Goal: Information Seeking & Learning: Learn about a topic

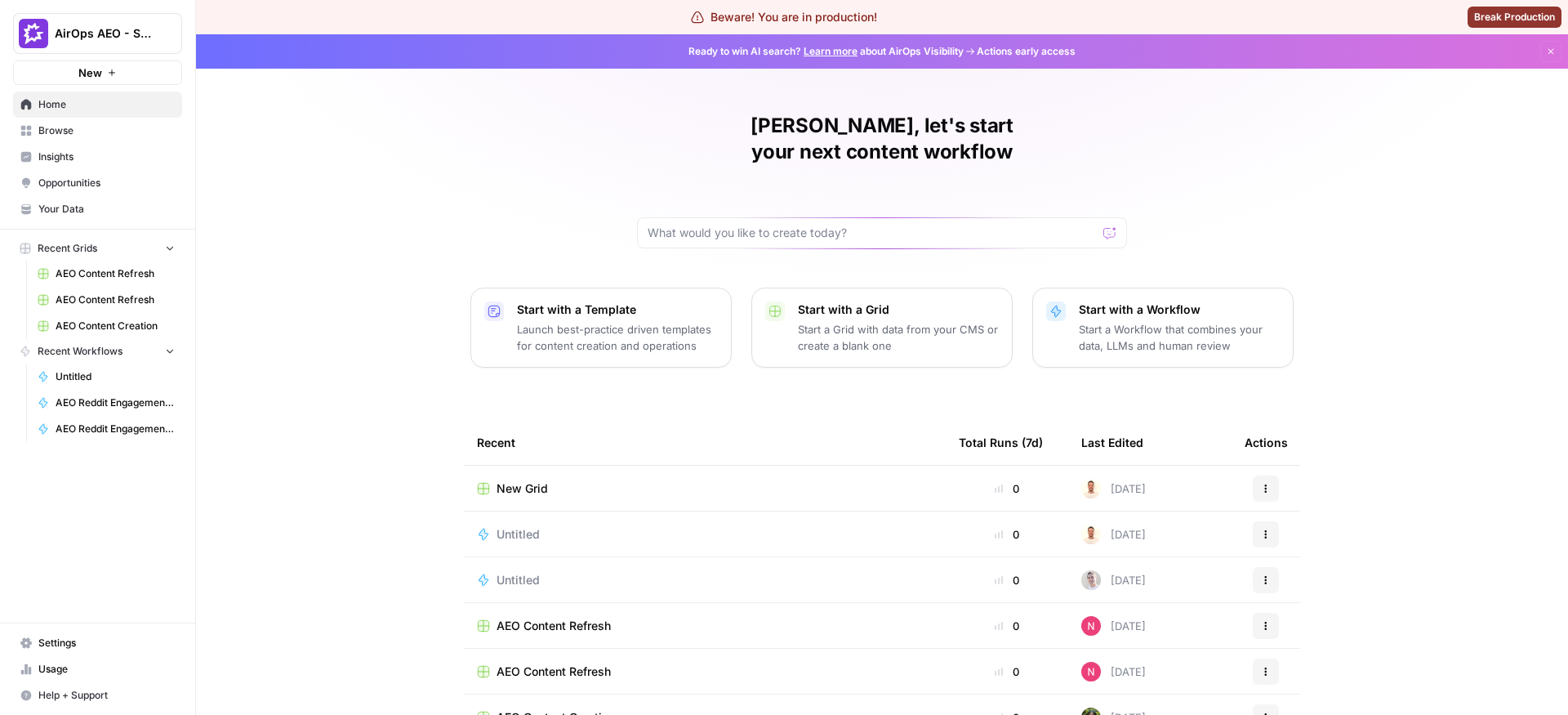
click at [122, 165] on link "Insights" at bounding box center [97, 157] width 169 height 26
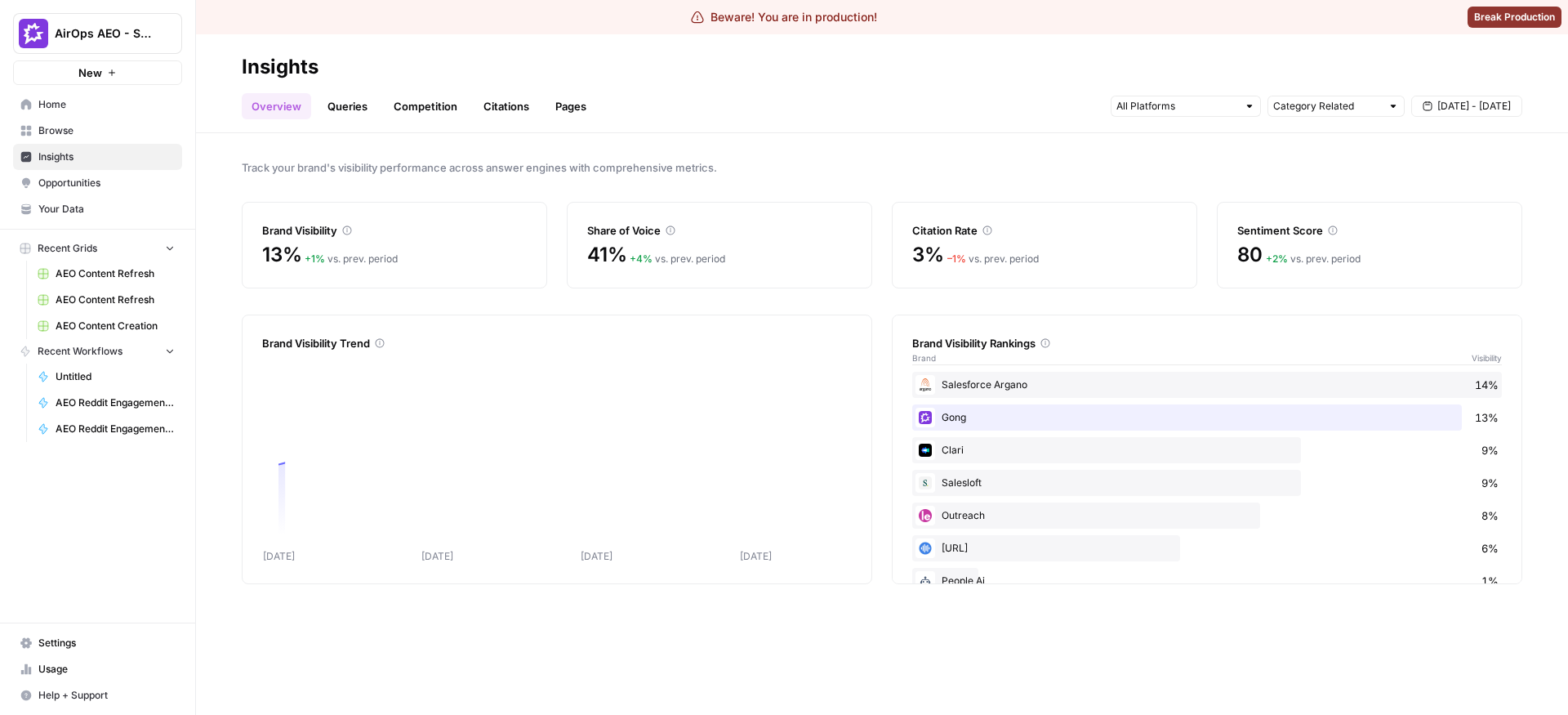
click at [107, 177] on span "Opportunities" at bounding box center [106, 183] width 136 height 15
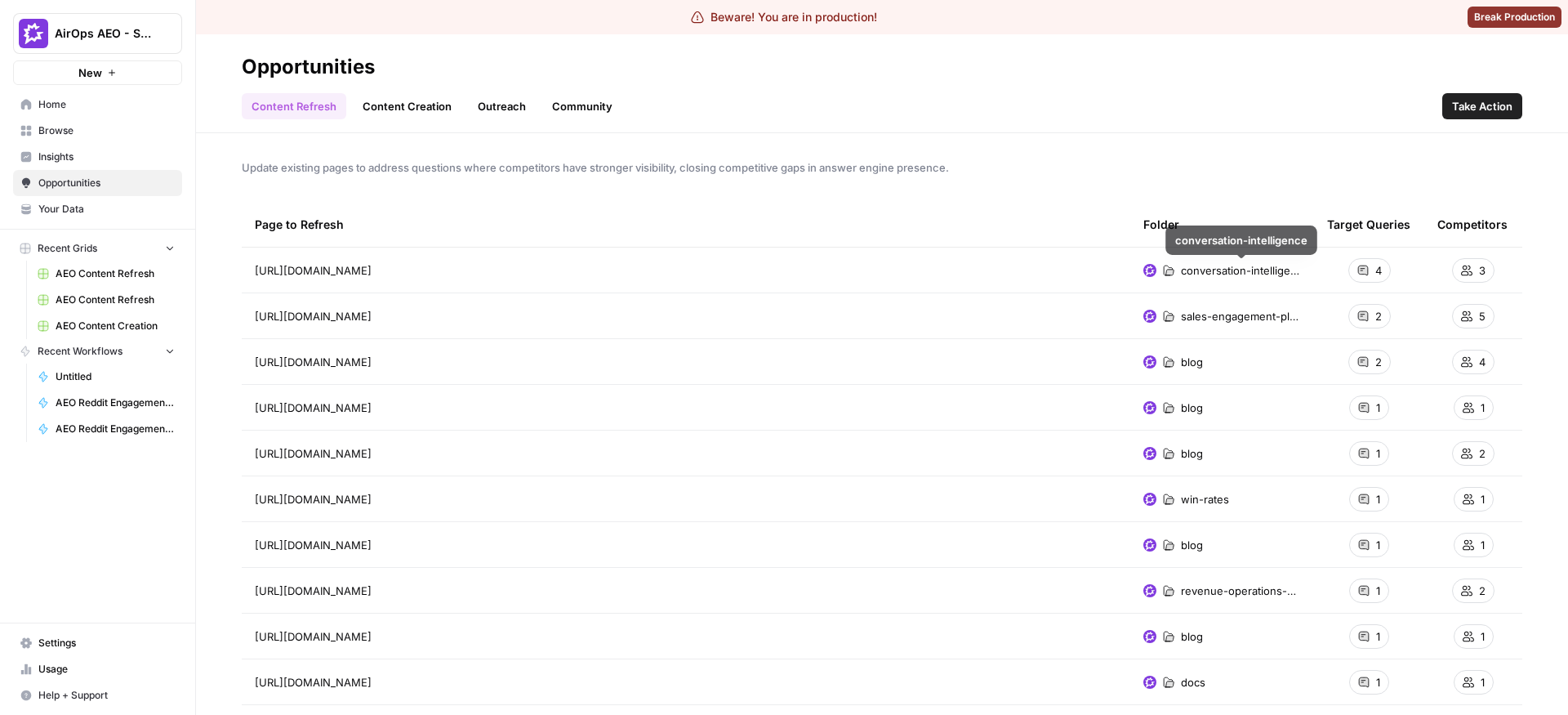
click at [1189, 272] on span "conversation-intelligence" at bounding box center [1240, 271] width 120 height 17
click at [1200, 274] on span "conversation-intelligence" at bounding box center [1240, 271] width 120 height 17
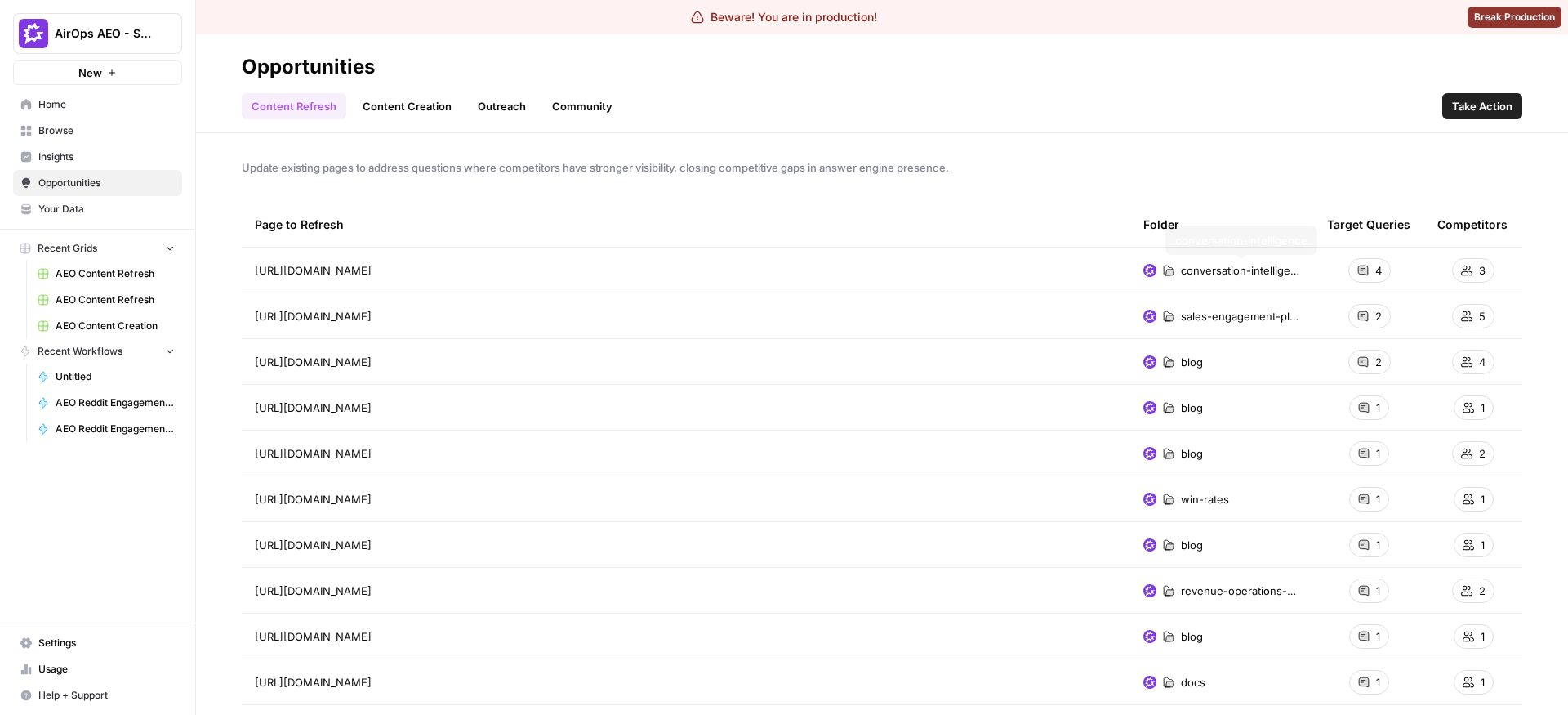
click at [1200, 274] on span "conversation-intelligence" at bounding box center [1240, 271] width 120 height 17
click at [1194, 271] on span "conversation-intelligence" at bounding box center [1240, 271] width 120 height 17
click at [1205, 271] on span "conversation-intelligence" at bounding box center [1240, 271] width 120 height 17
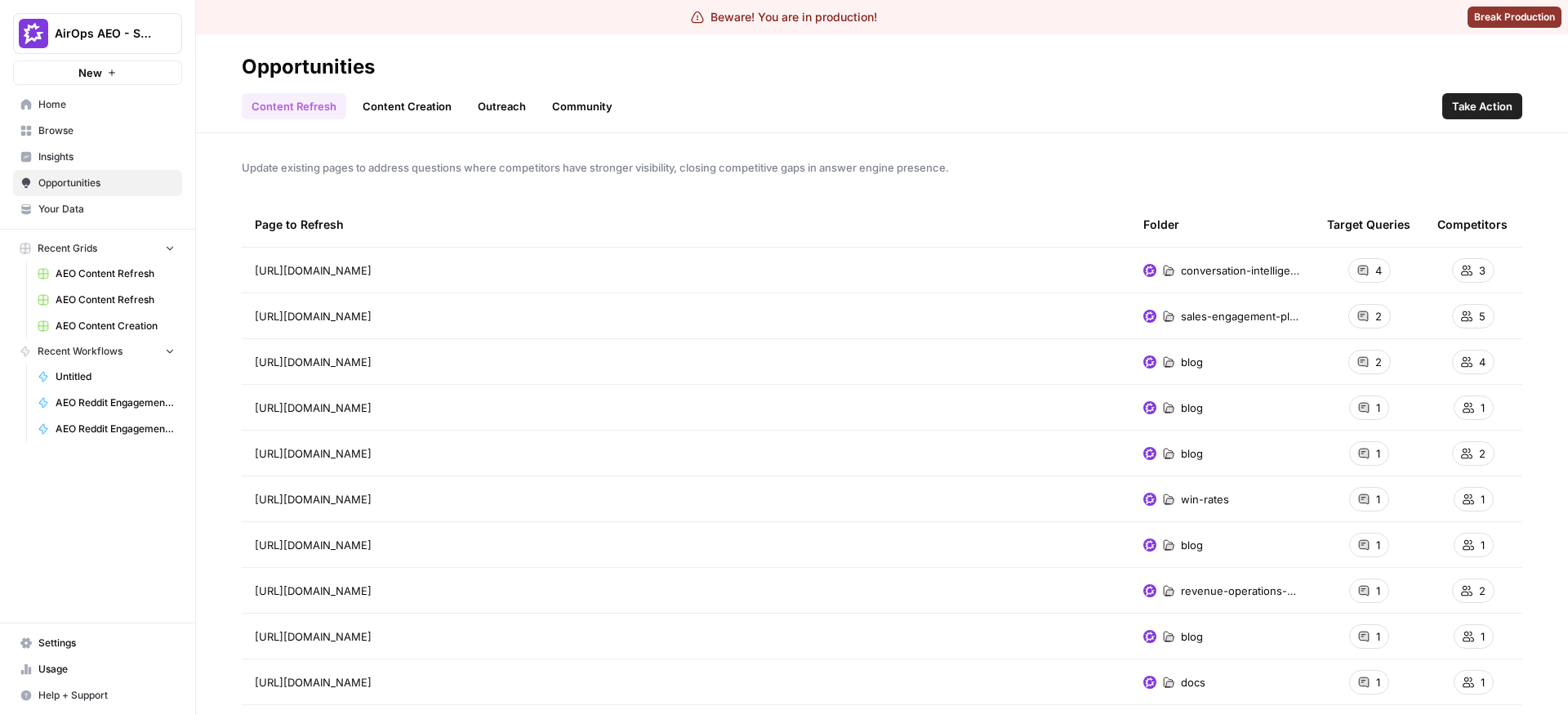
click at [1205, 271] on span "conversation-intelligence" at bounding box center [1240, 271] width 120 height 17
click at [390, 99] on link "Content Creation" at bounding box center [406, 106] width 108 height 26
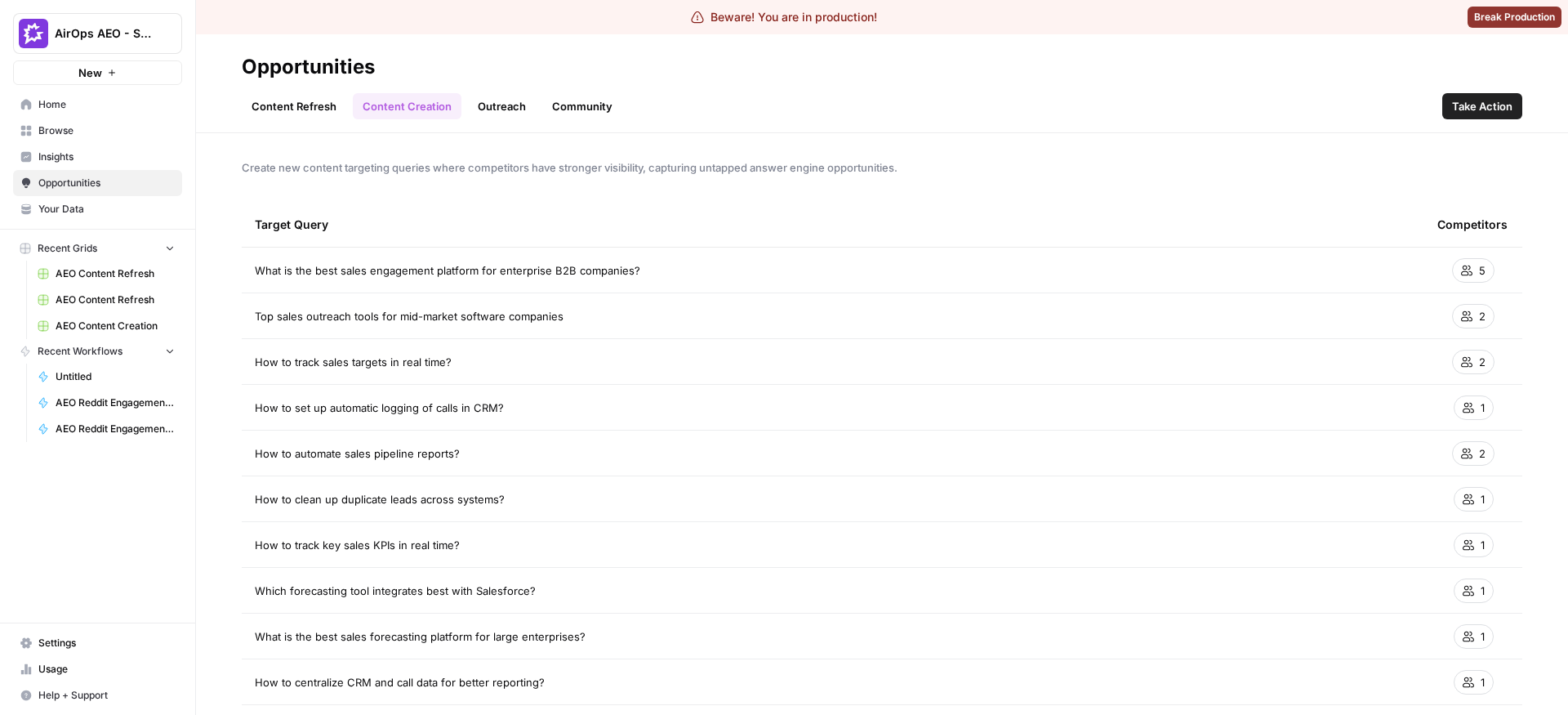
click at [507, 105] on link "Outreach" at bounding box center [502, 106] width 68 height 26
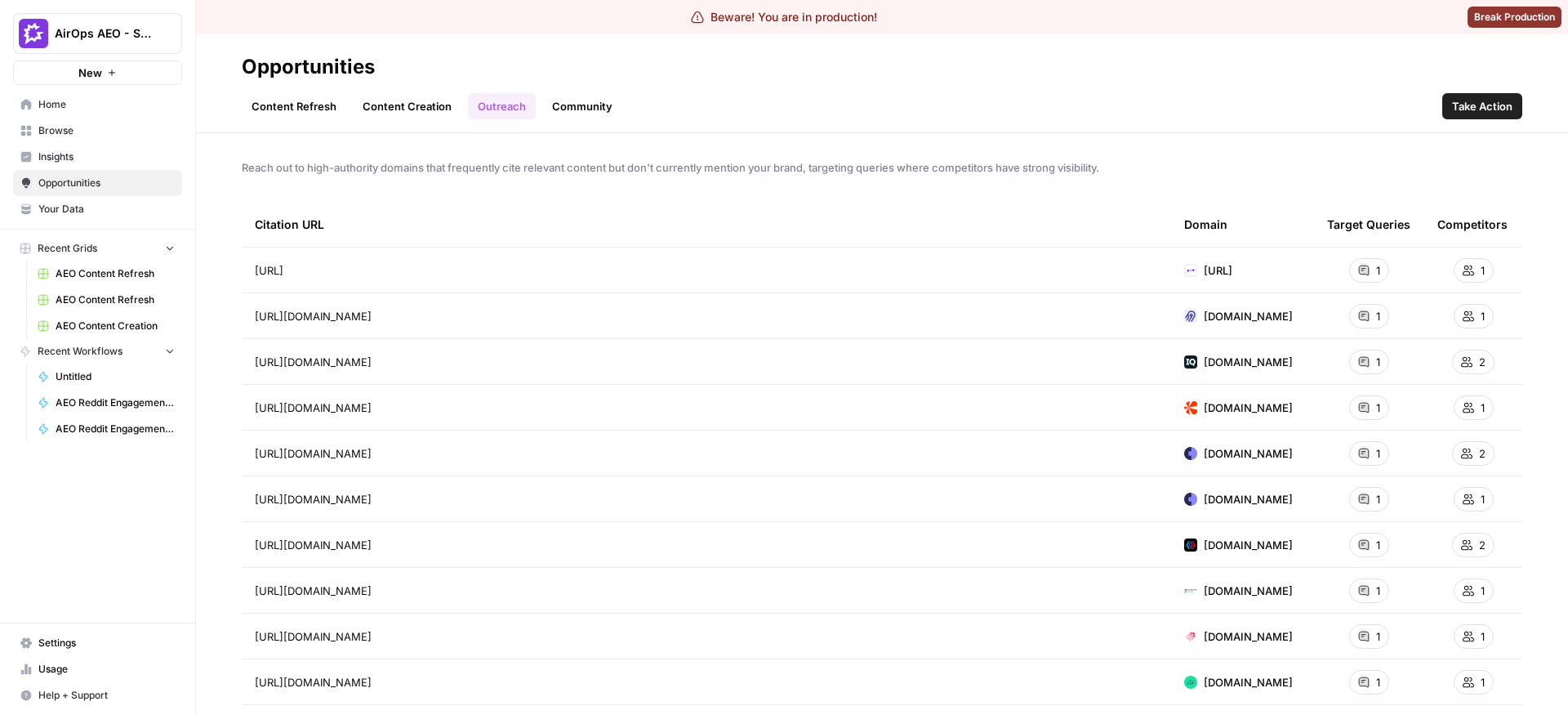
click at [571, 105] on link "Community" at bounding box center [582, 106] width 80 height 26
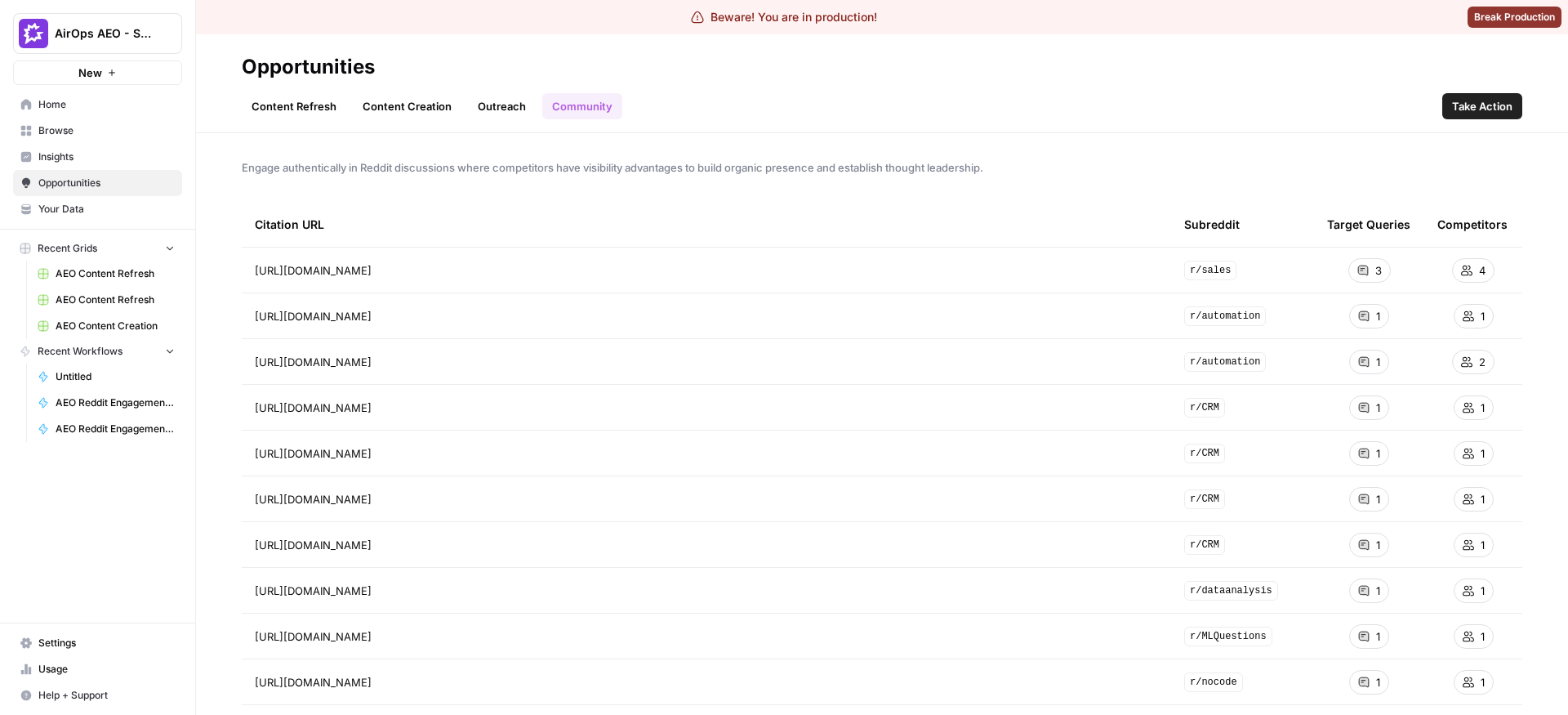
click at [481, 107] on link "Outreach" at bounding box center [502, 106] width 68 height 26
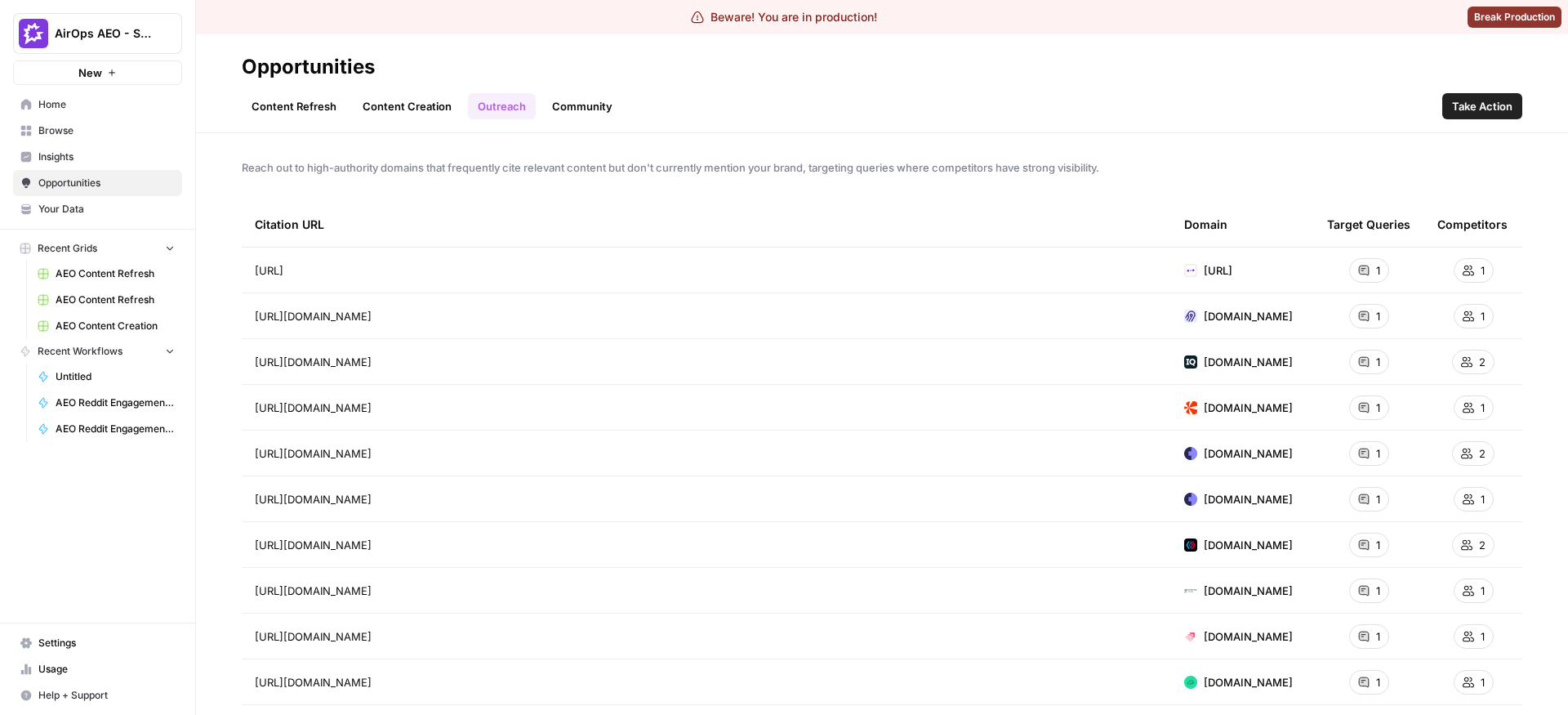
click at [1232, 274] on span "[URL]" at bounding box center [1217, 271] width 29 height 17
click at [1214, 310] on span "[DOMAIN_NAME]" at bounding box center [1248, 316] width 89 height 17
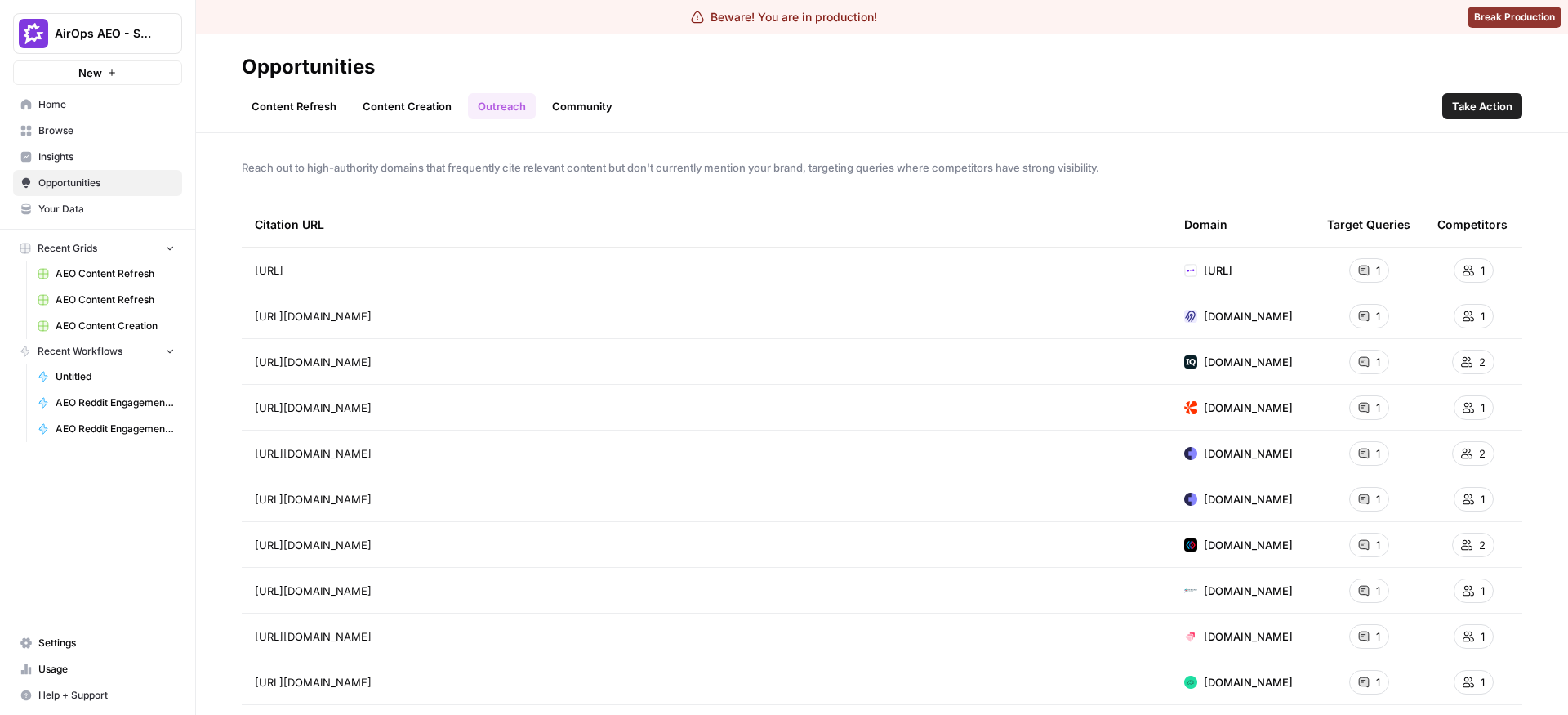
click at [1214, 310] on span "[DOMAIN_NAME]" at bounding box center [1248, 316] width 89 height 17
click at [135, 163] on link "Insights" at bounding box center [97, 157] width 169 height 26
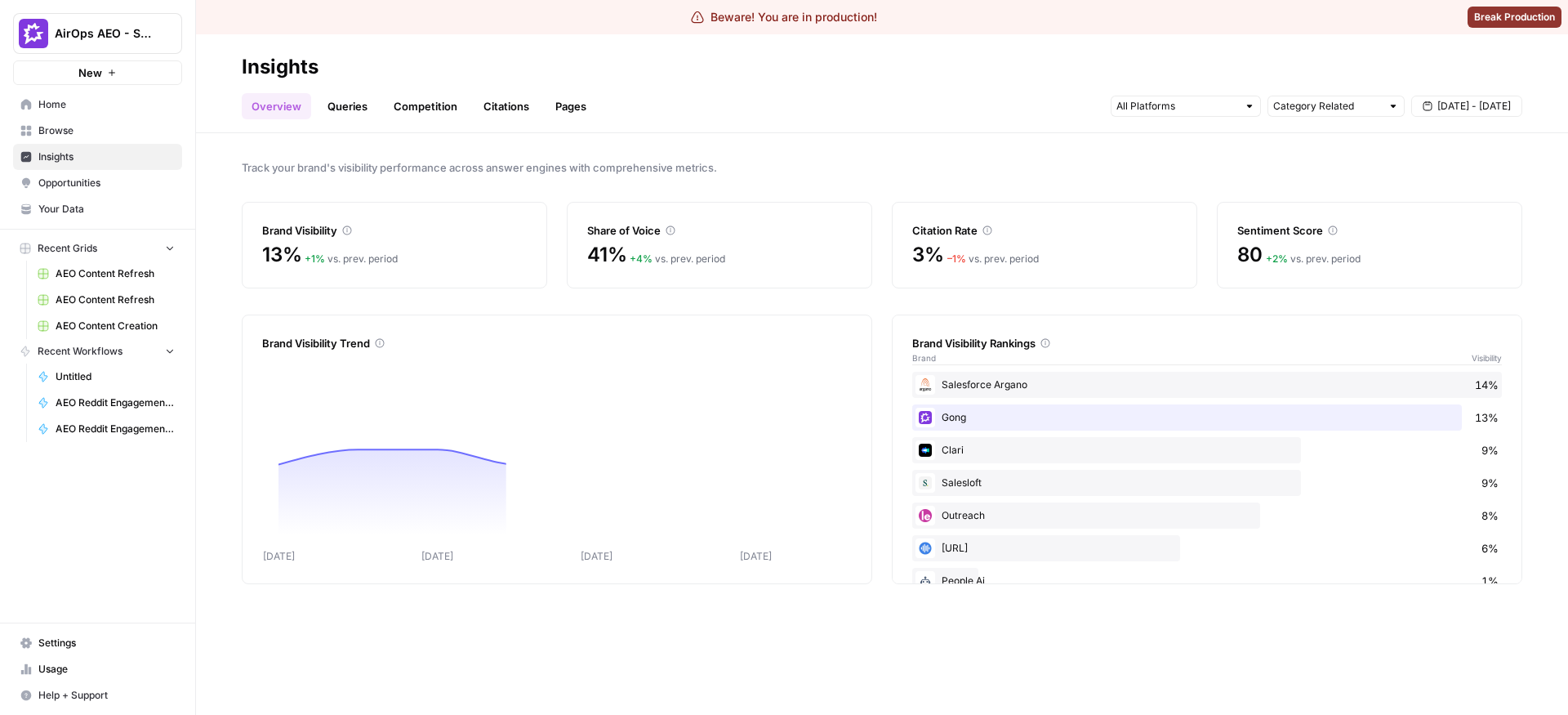
click at [495, 98] on link "Citations" at bounding box center [506, 106] width 65 height 26
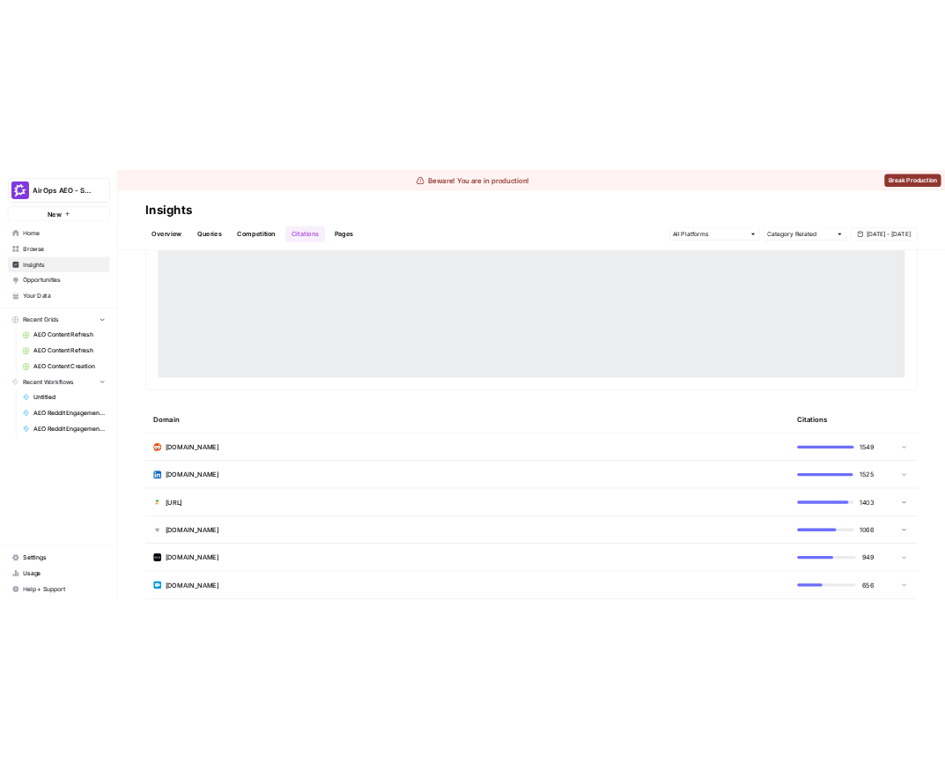
scroll to position [203, 0]
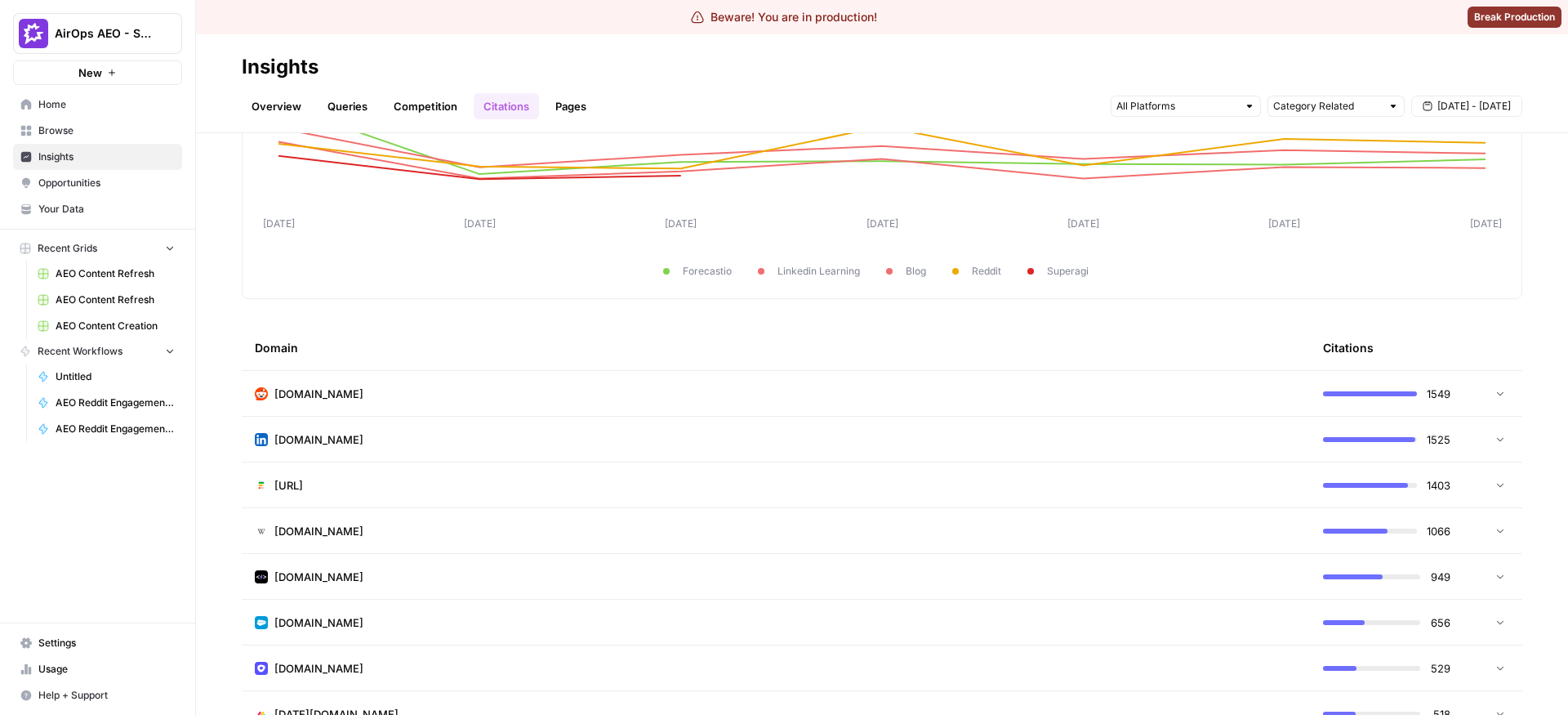
click at [554, 399] on td "[DOMAIN_NAME]" at bounding box center [776, 393] width 1068 height 45
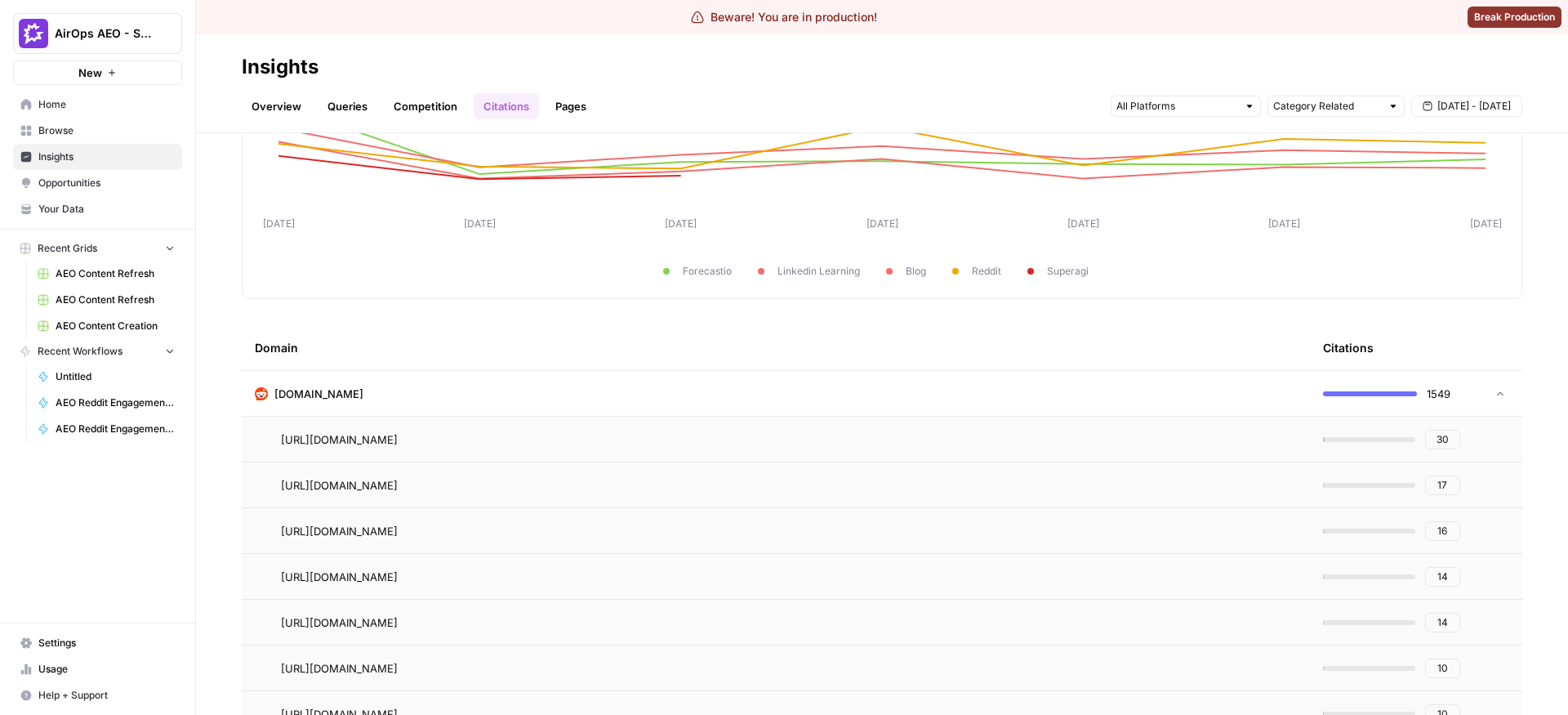
click at [453, 409] on td "[DOMAIN_NAME]" at bounding box center [776, 393] width 1068 height 45
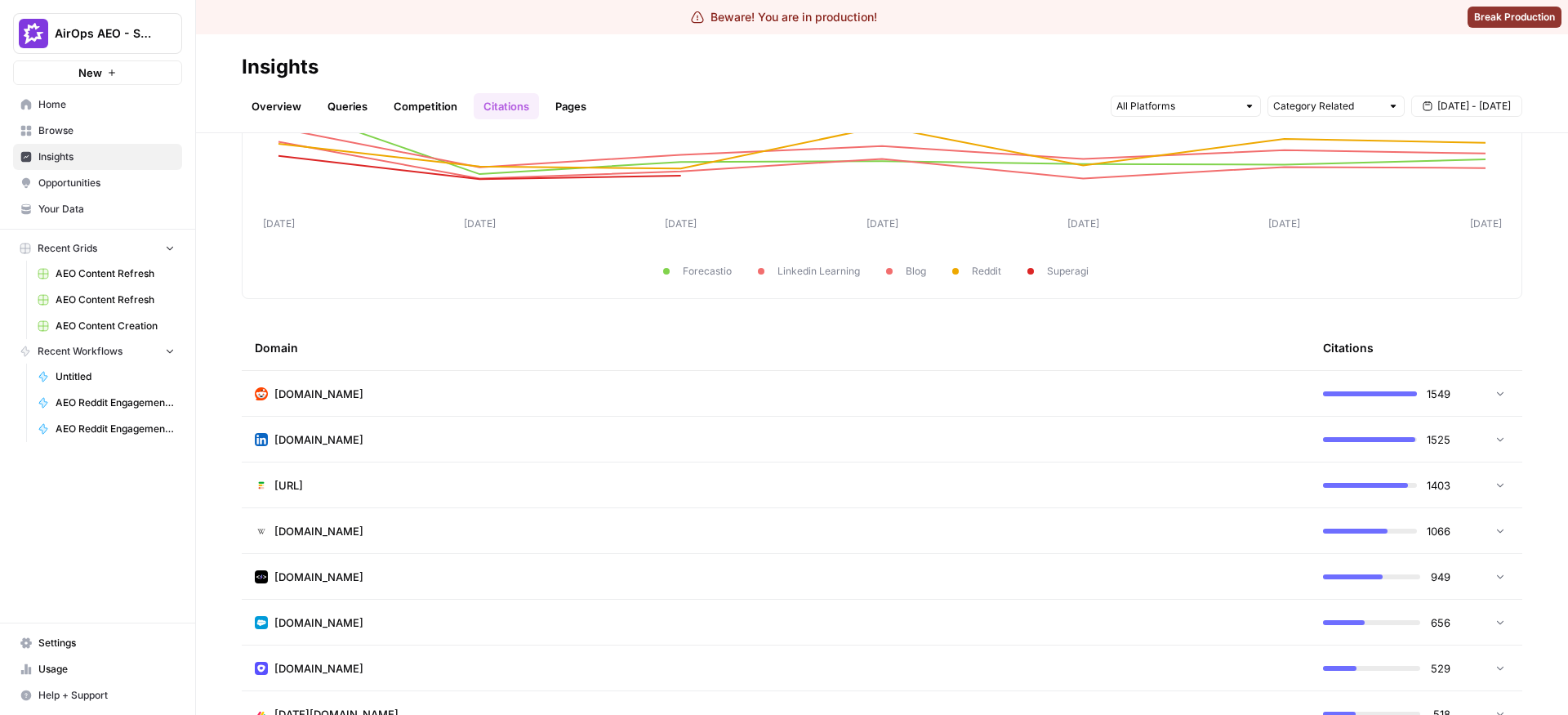
click at [136, 192] on link "Opportunities" at bounding box center [97, 183] width 169 height 26
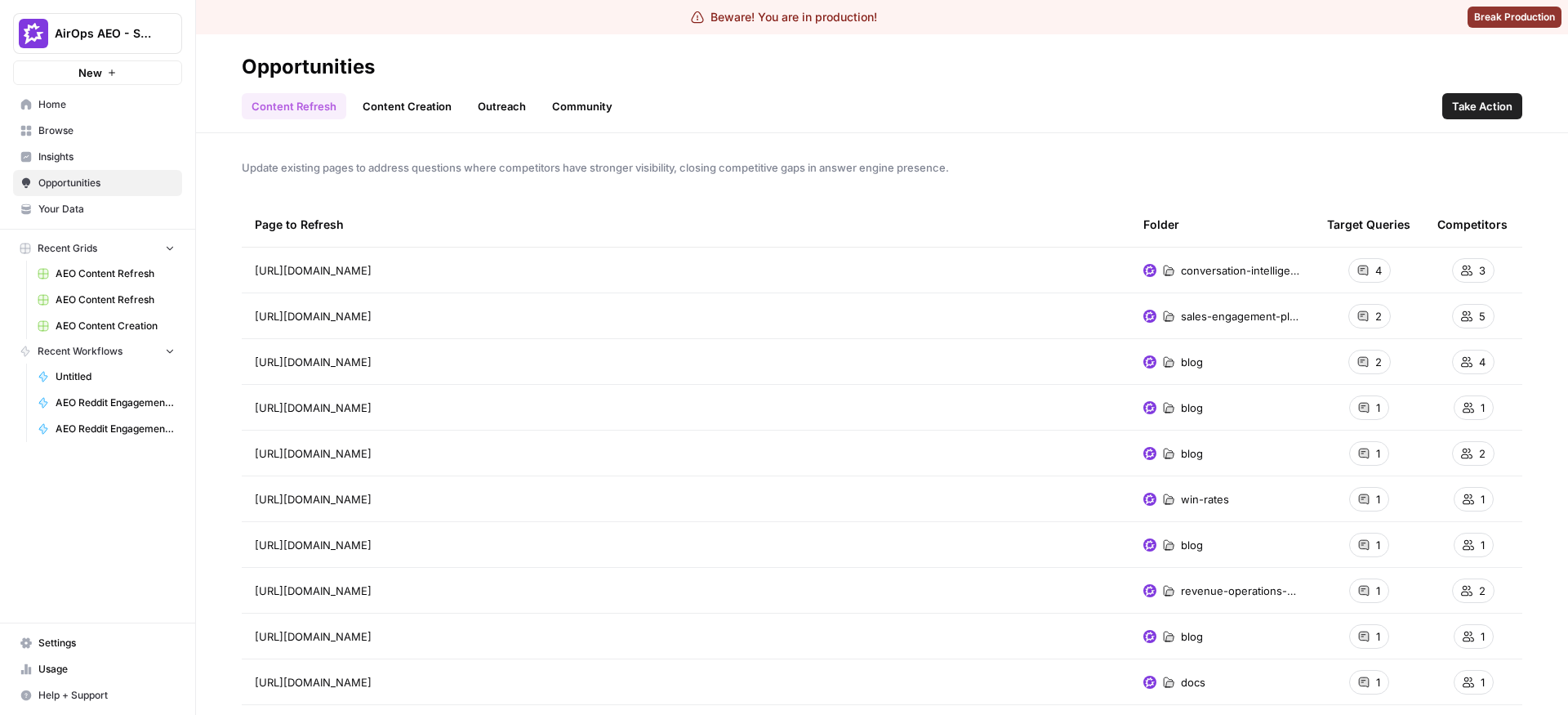
click at [476, 114] on link "Outreach" at bounding box center [502, 106] width 68 height 26
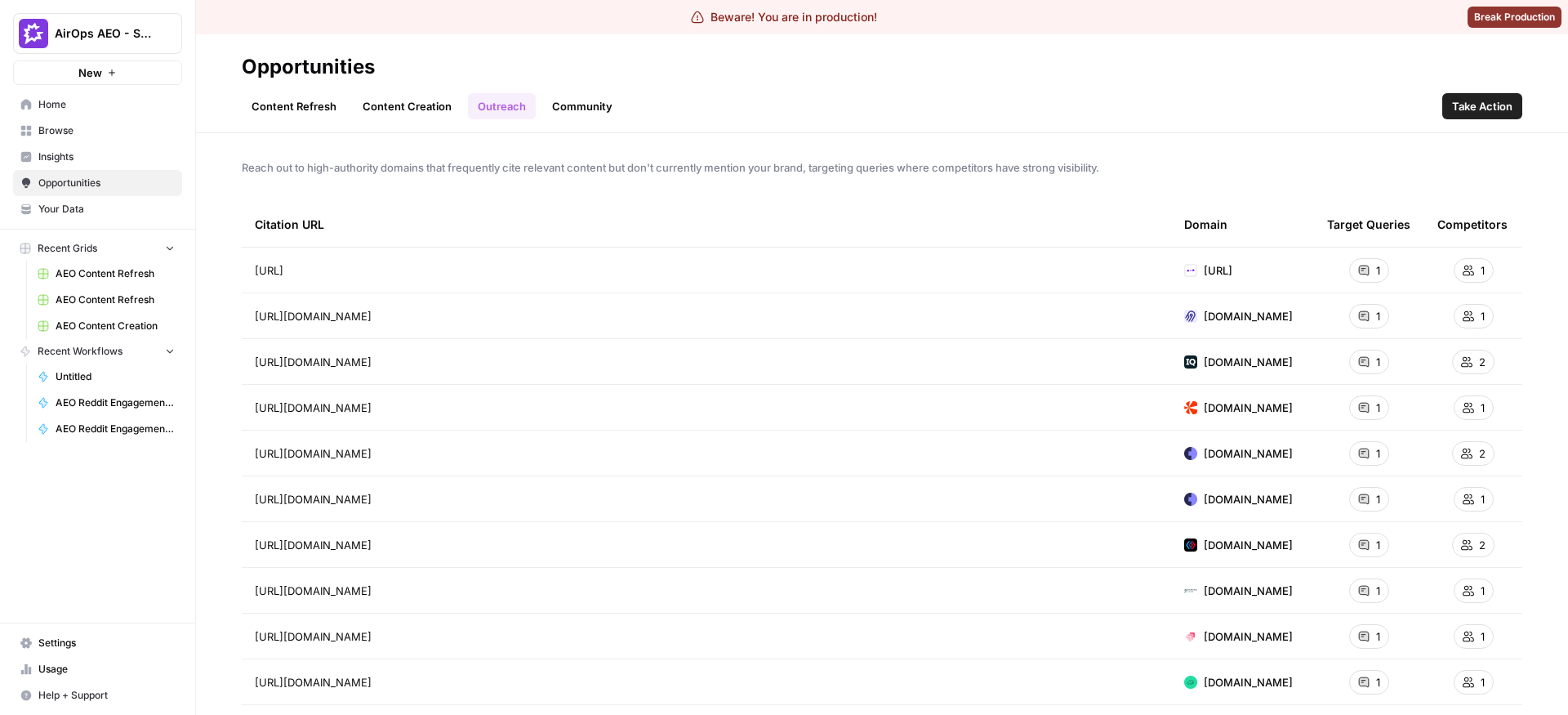
click at [91, 161] on span "Insights" at bounding box center [106, 157] width 136 height 15
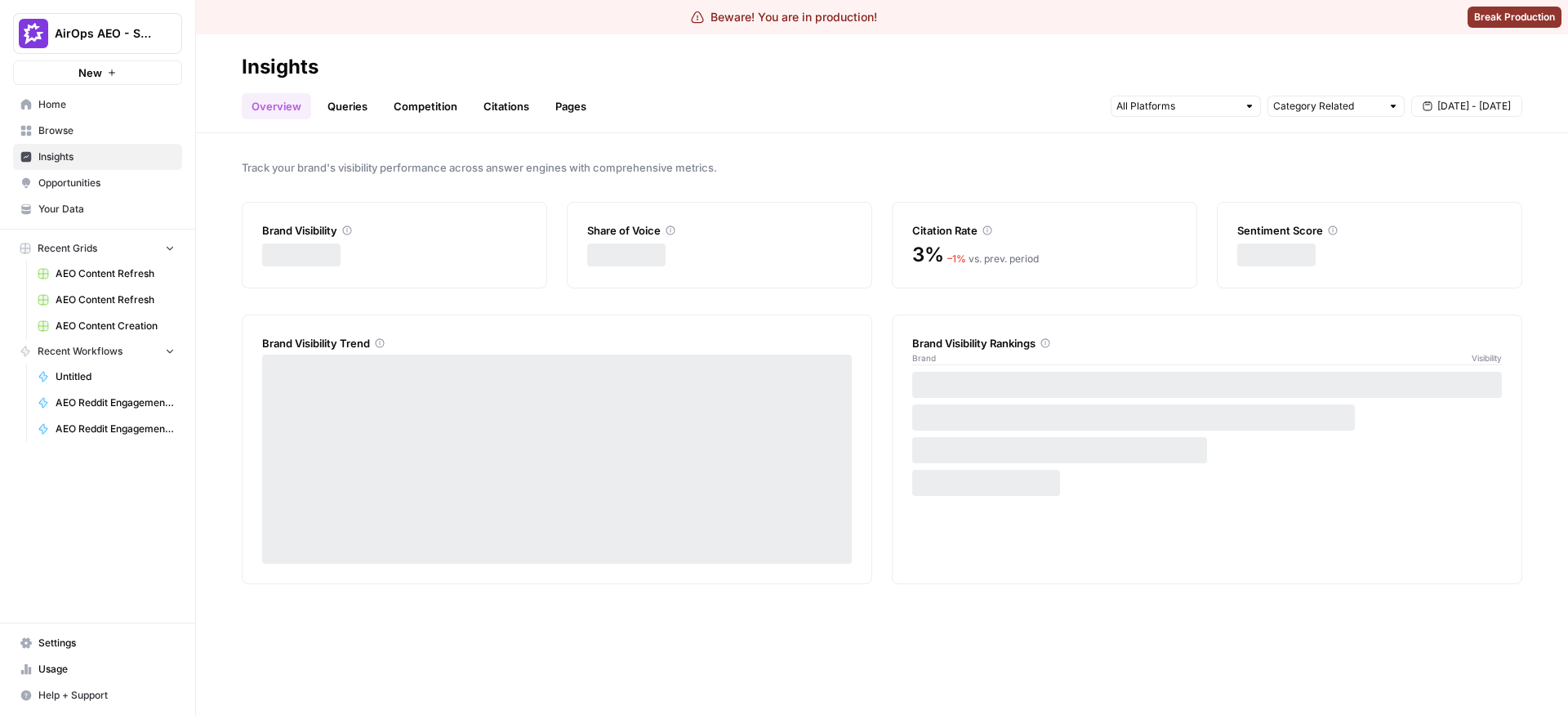
click at [472, 109] on ul "Overview Queries Competition Citations Pages" at bounding box center [419, 106] width 354 height 26
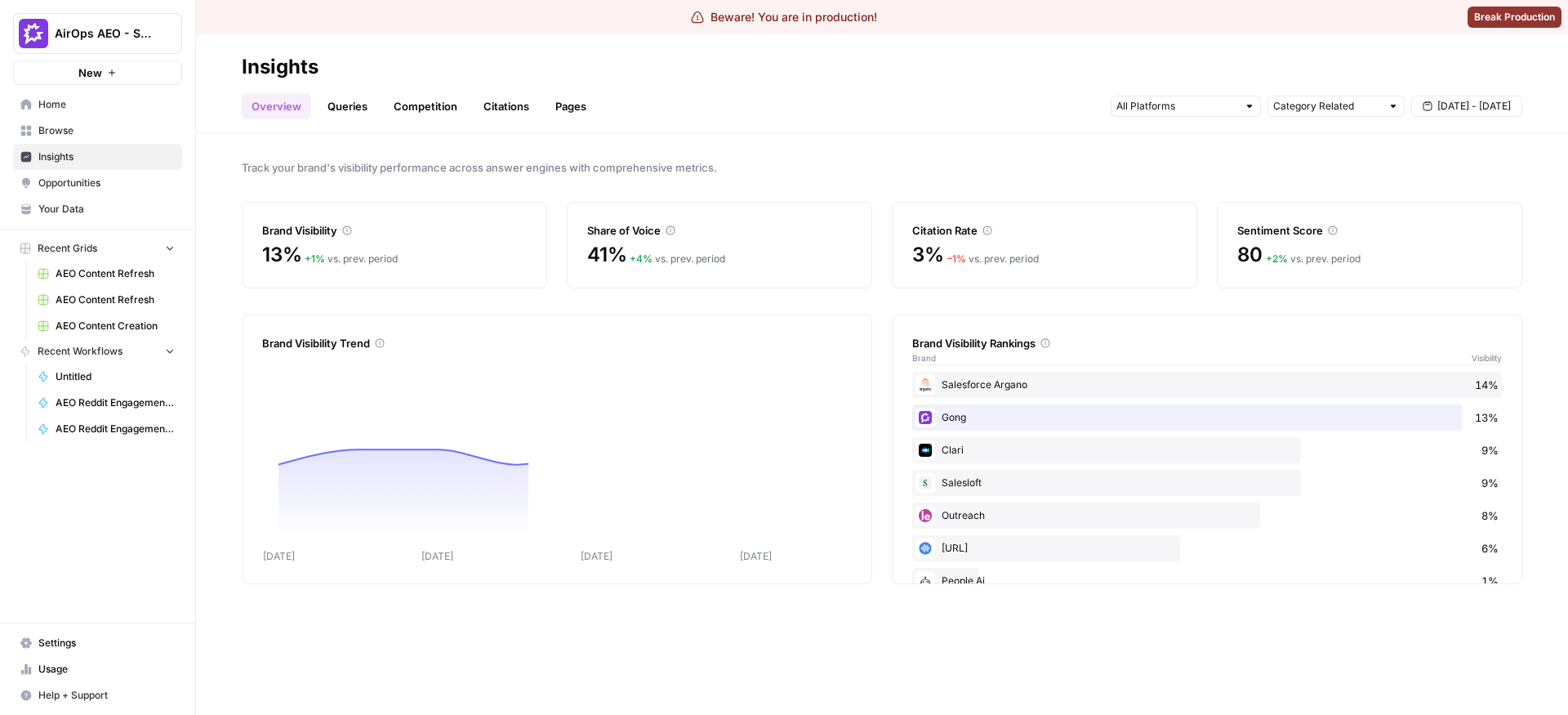
click at [453, 110] on link "Competition" at bounding box center [426, 106] width 83 height 26
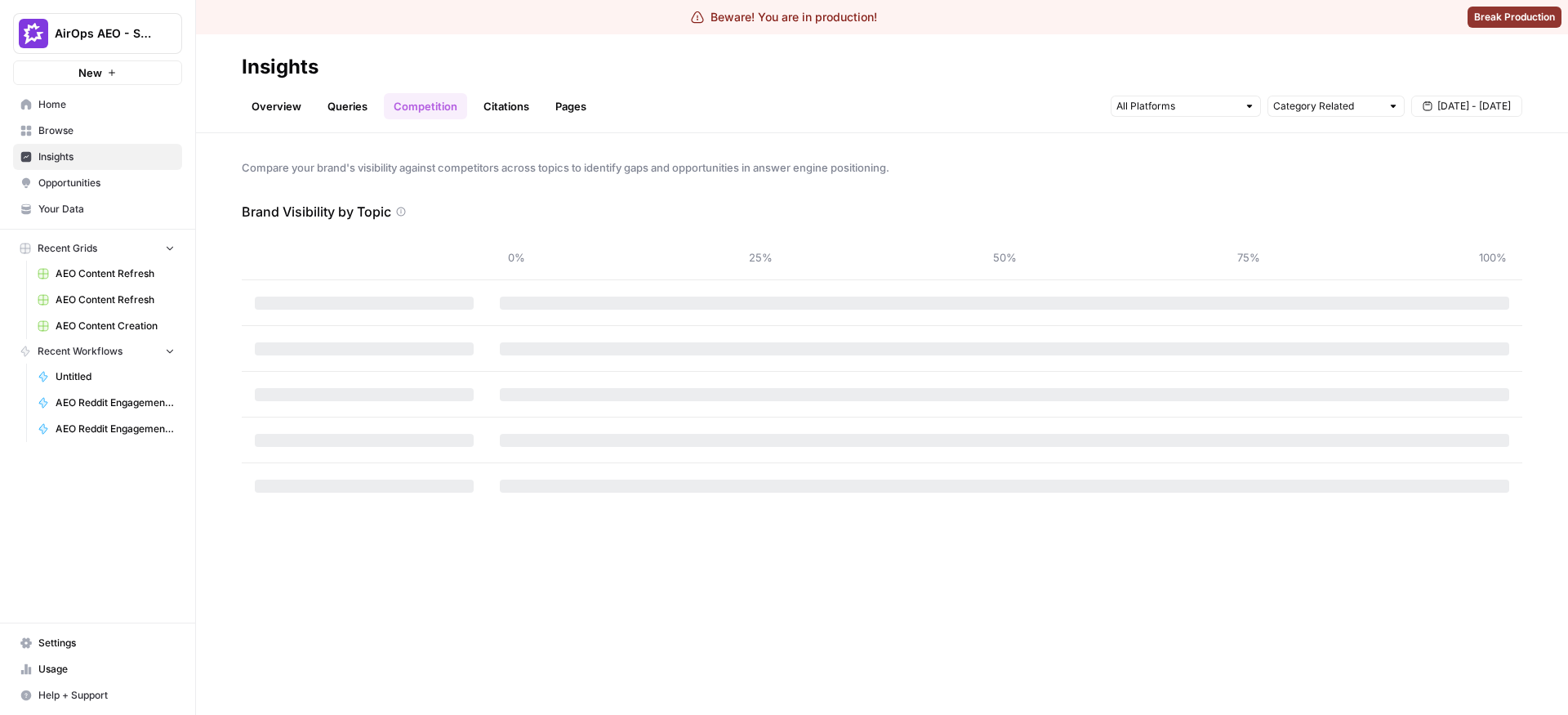
click at [493, 104] on link "Citations" at bounding box center [506, 106] width 65 height 26
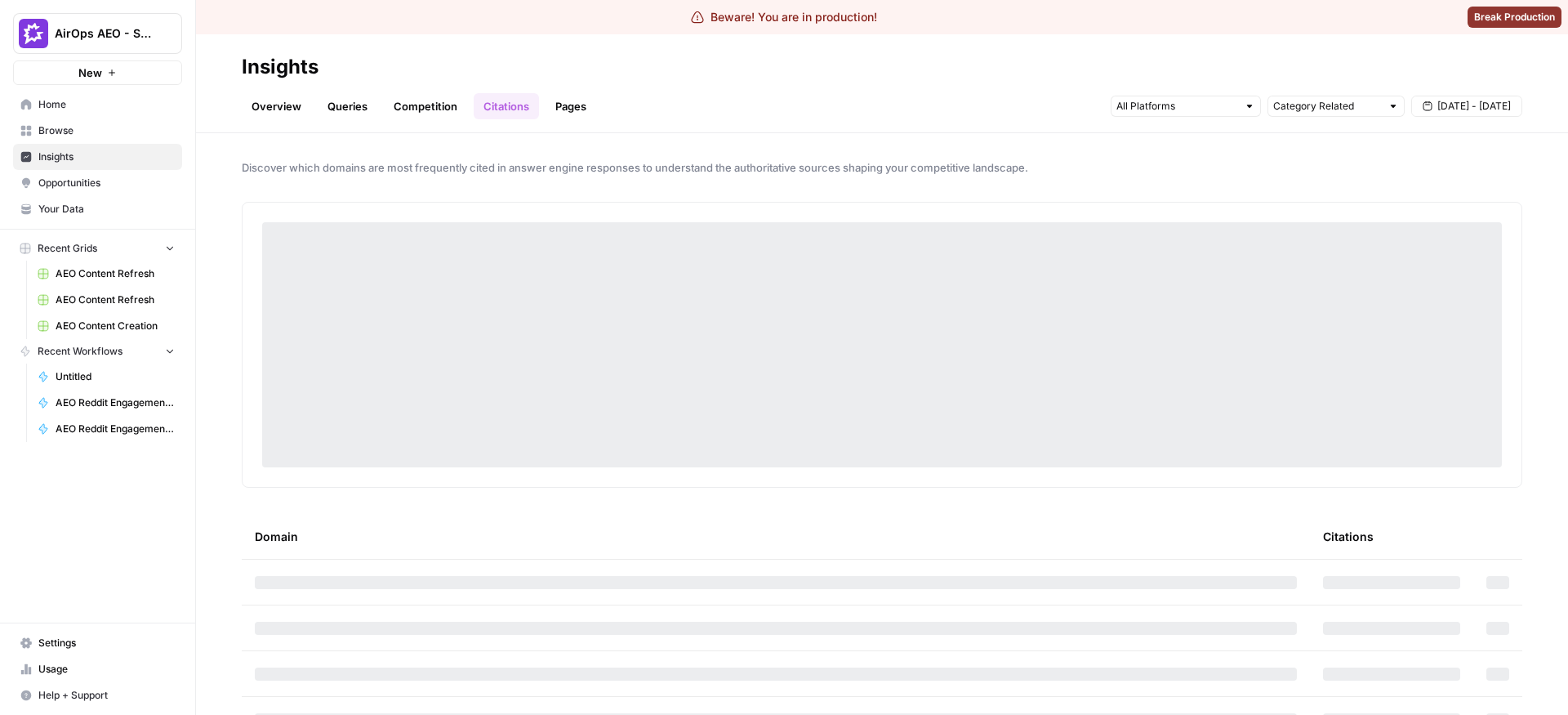
click at [426, 111] on link "Competition" at bounding box center [426, 106] width 83 height 26
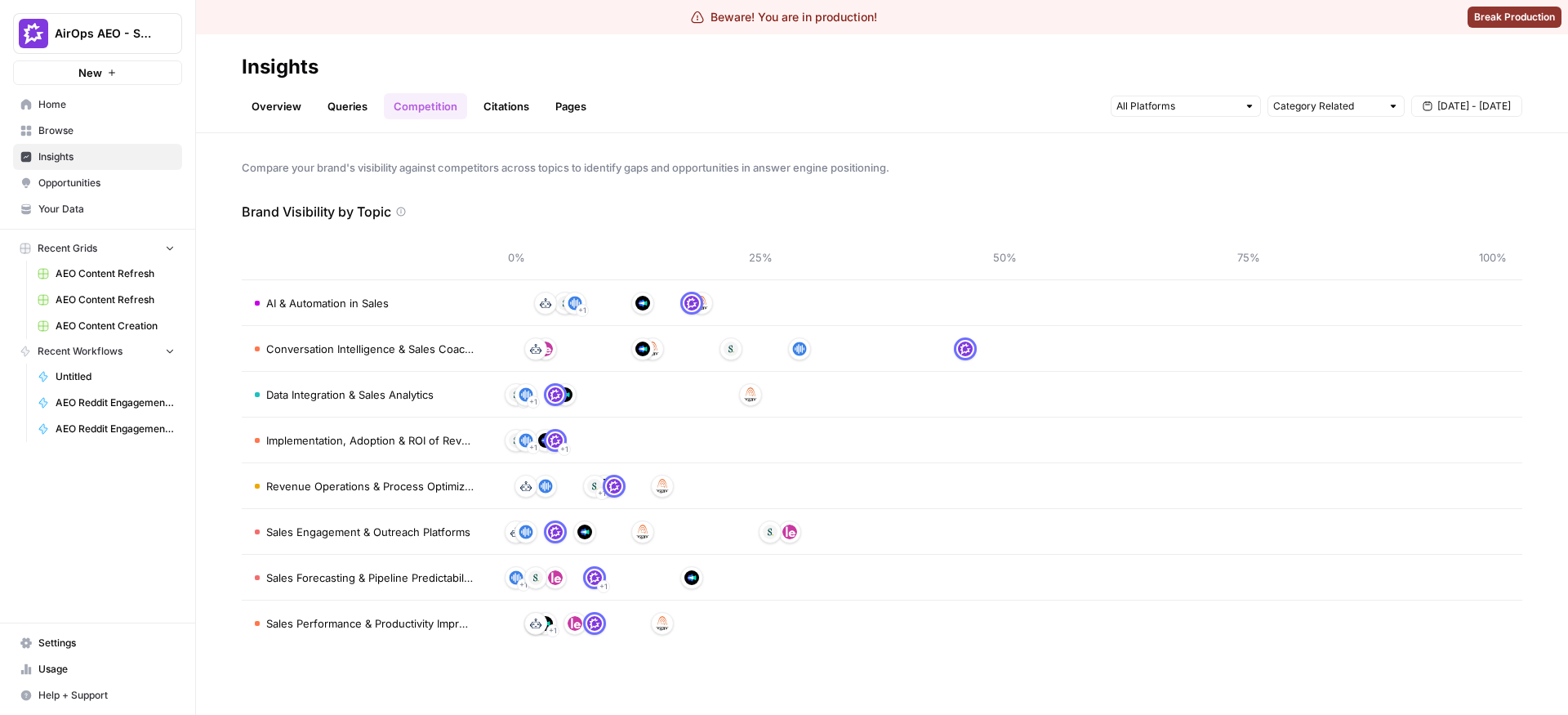
click at [352, 108] on link "Queries" at bounding box center [348, 106] width 59 height 26
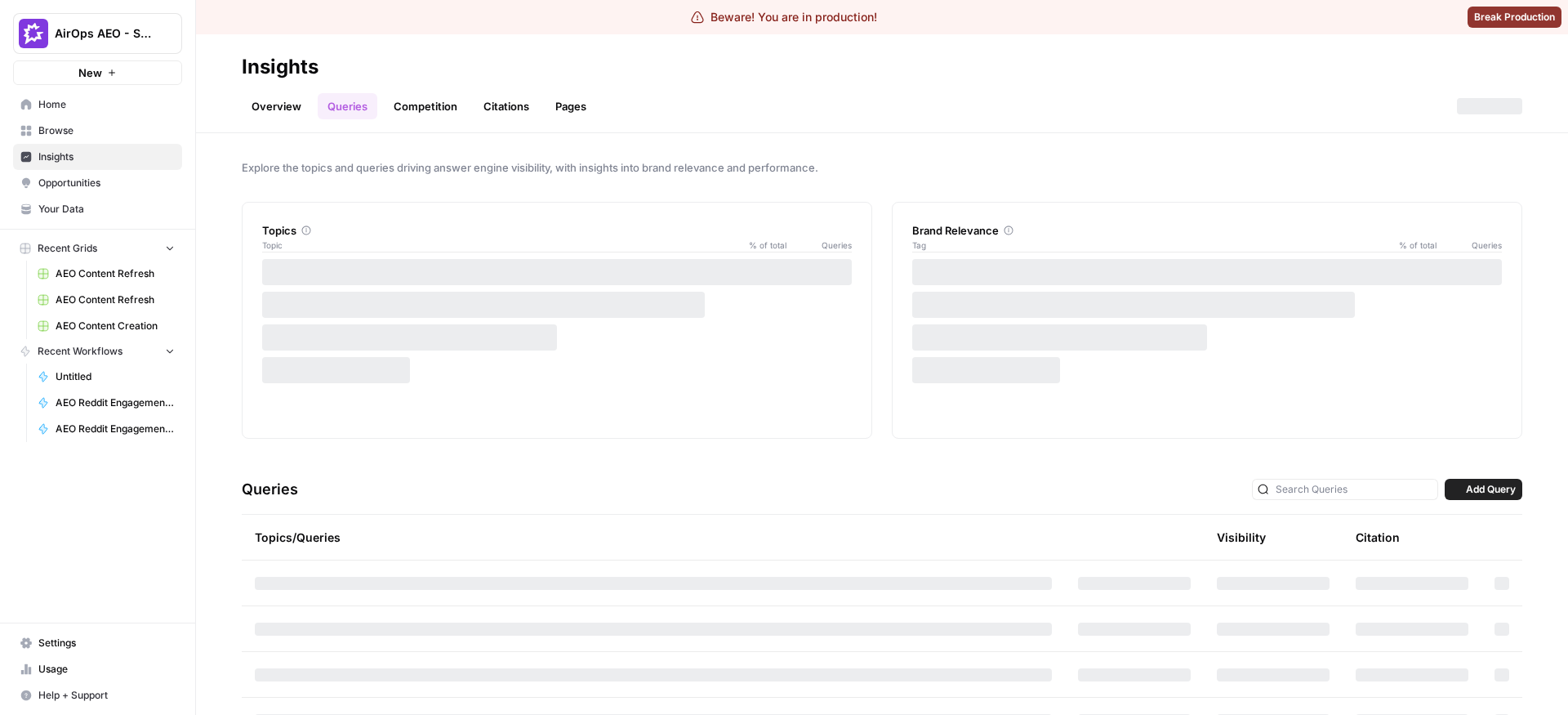
click at [416, 108] on link "Competition" at bounding box center [426, 106] width 83 height 26
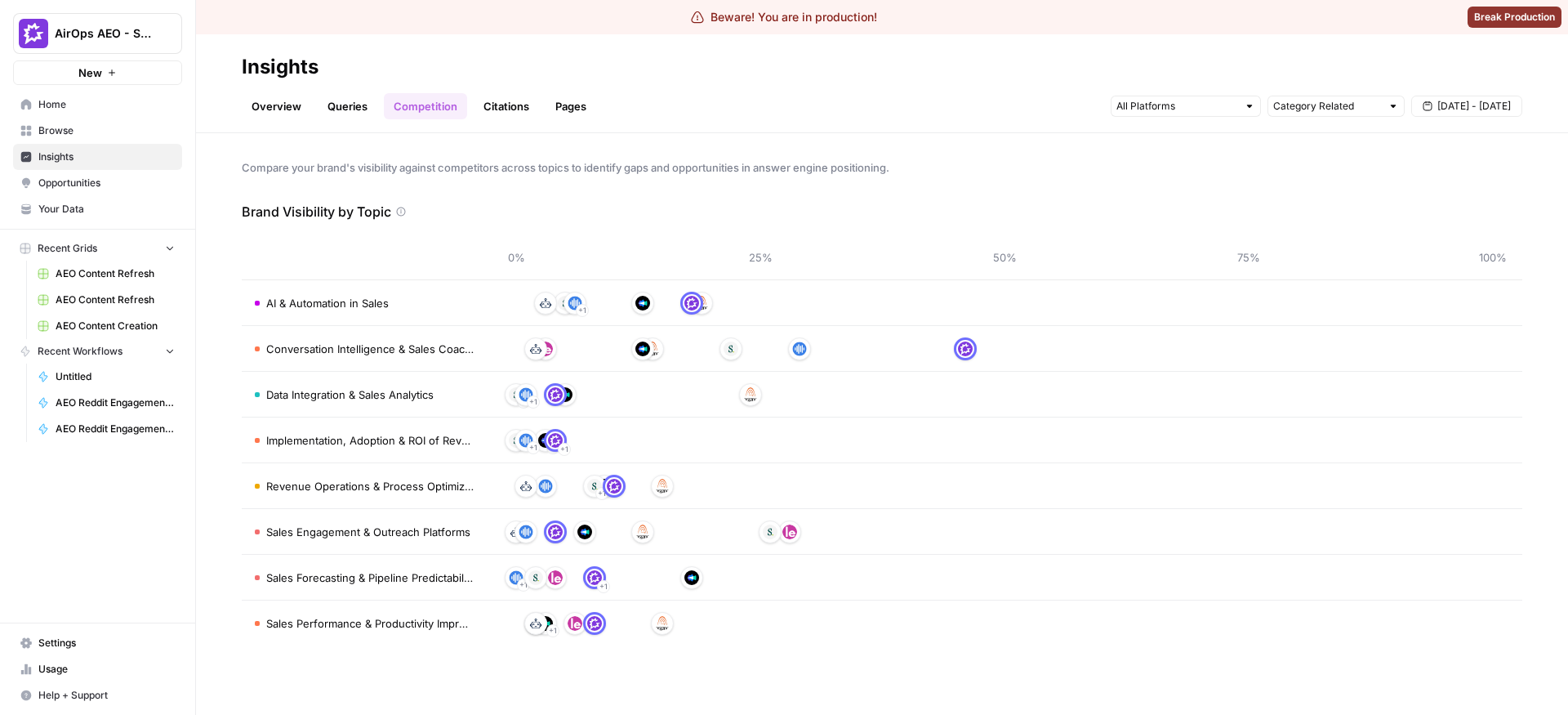
click at [349, 97] on link "Queries" at bounding box center [348, 106] width 59 height 26
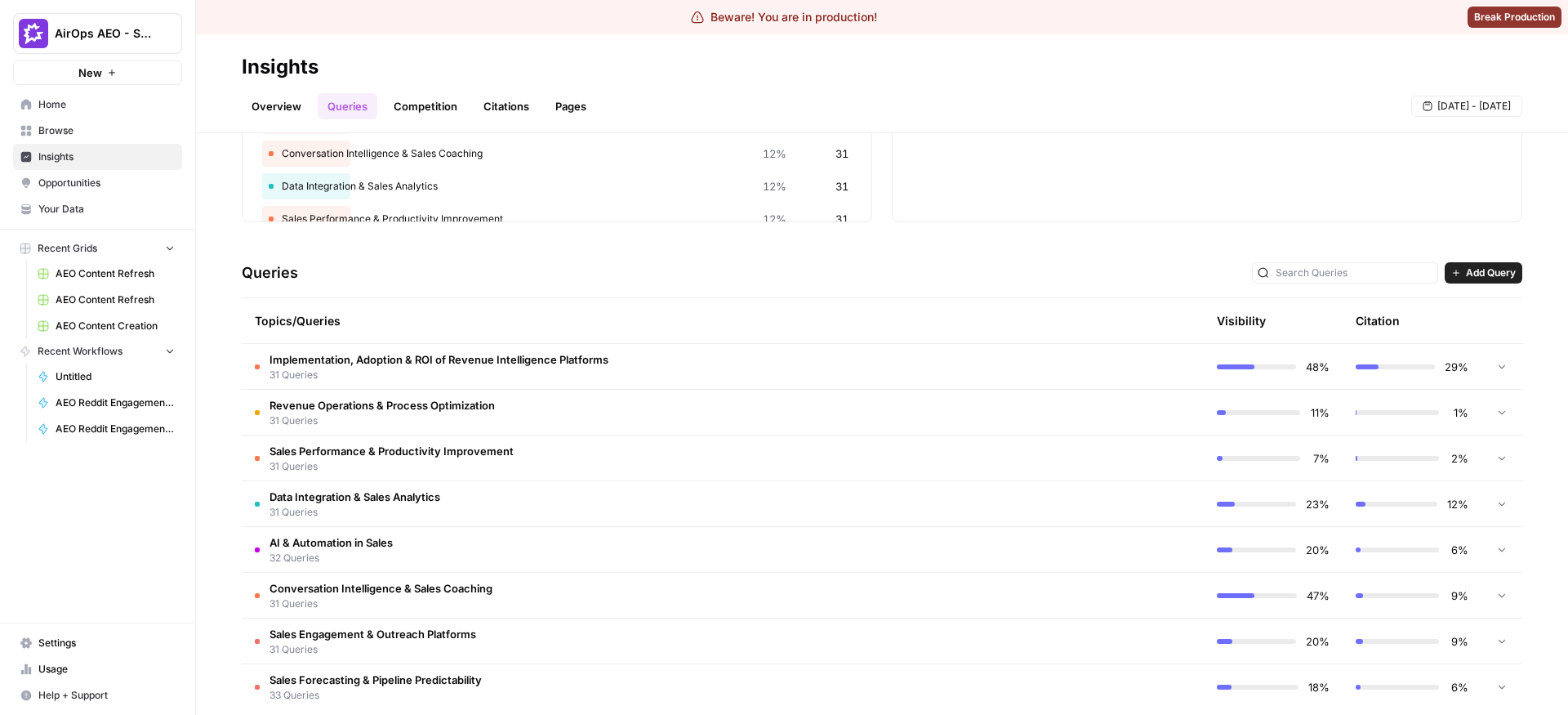
scroll to position [237, 0]
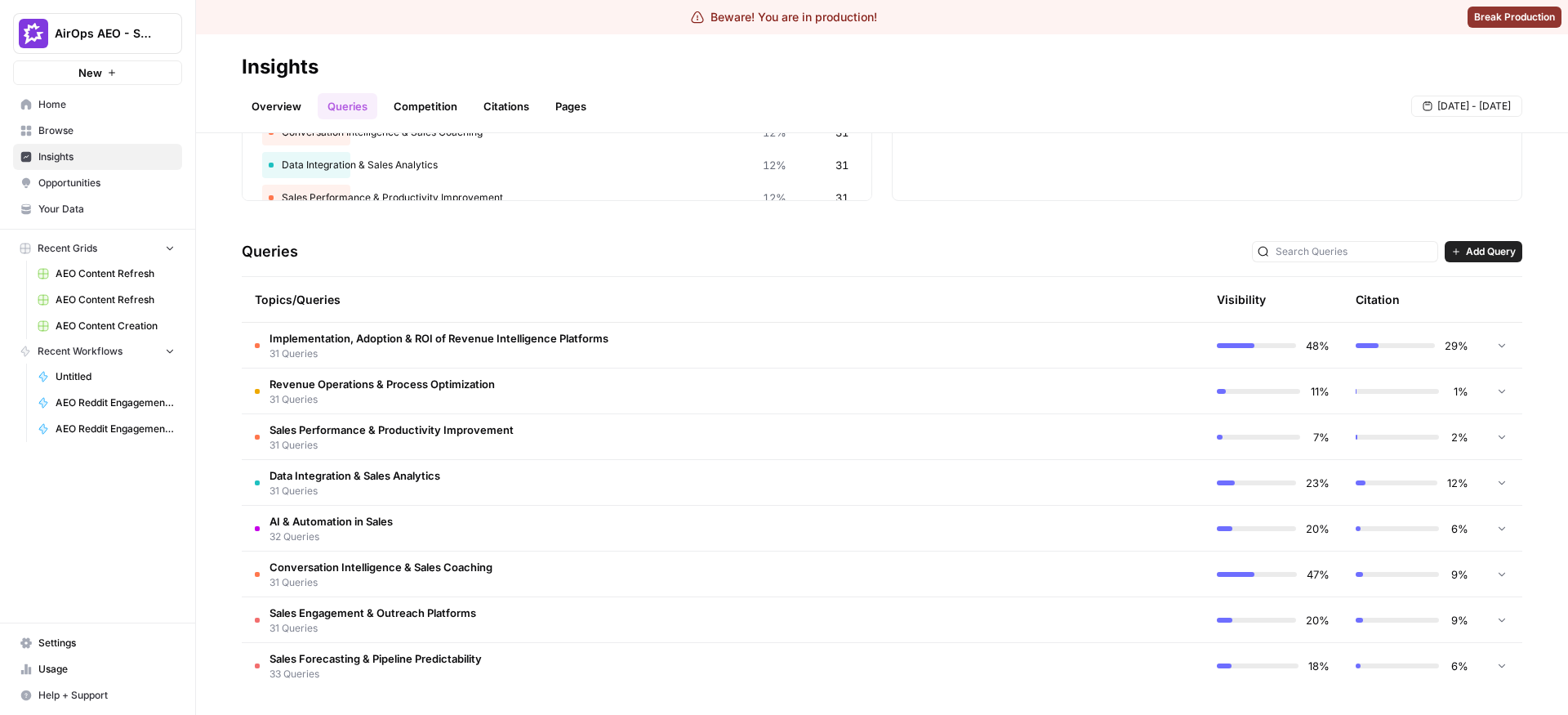
click at [875, 352] on td "Implementation, Adoption & ROI of Revenue Intelligence Platforms 31 Queries" at bounding box center [654, 345] width 823 height 45
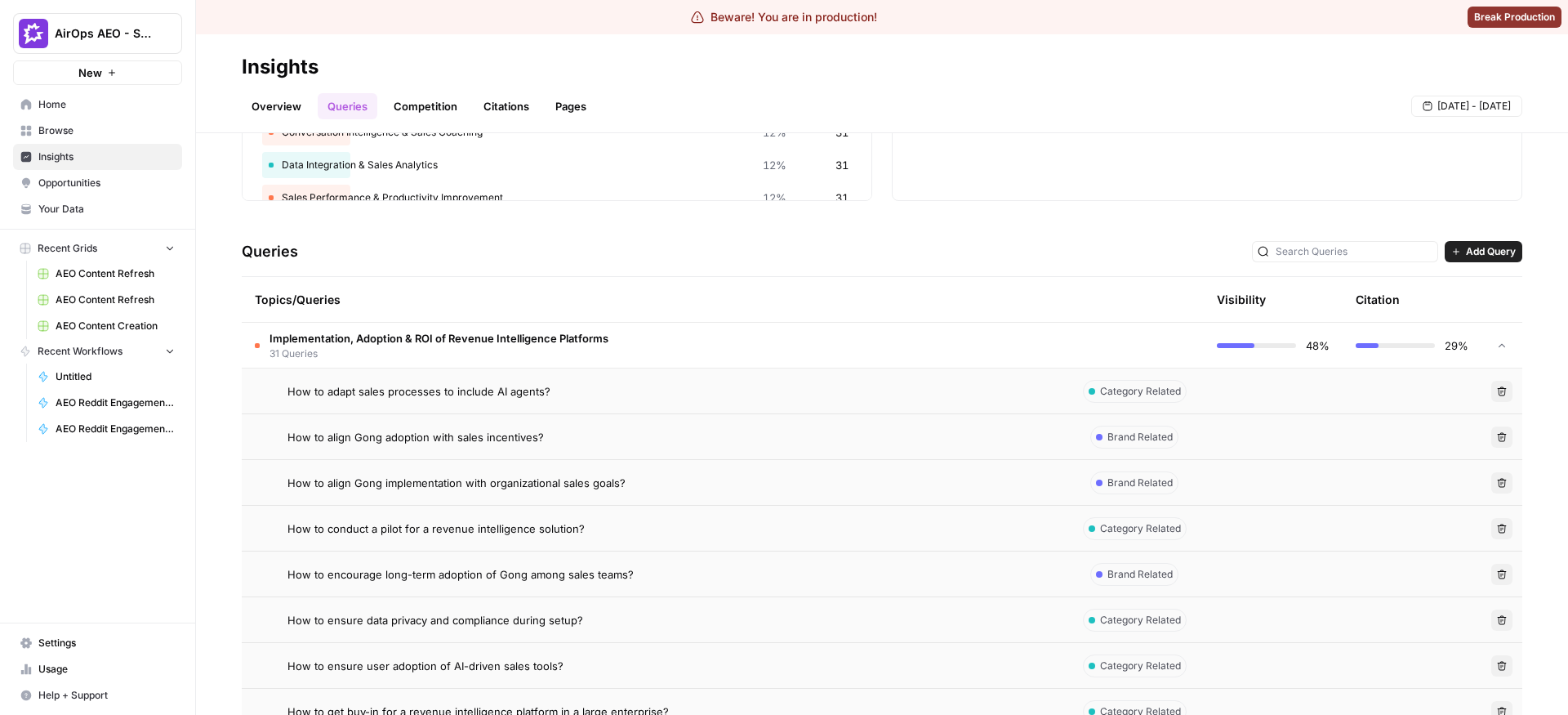
click at [875, 393] on span "Category Related" at bounding box center [1140, 391] width 81 height 15
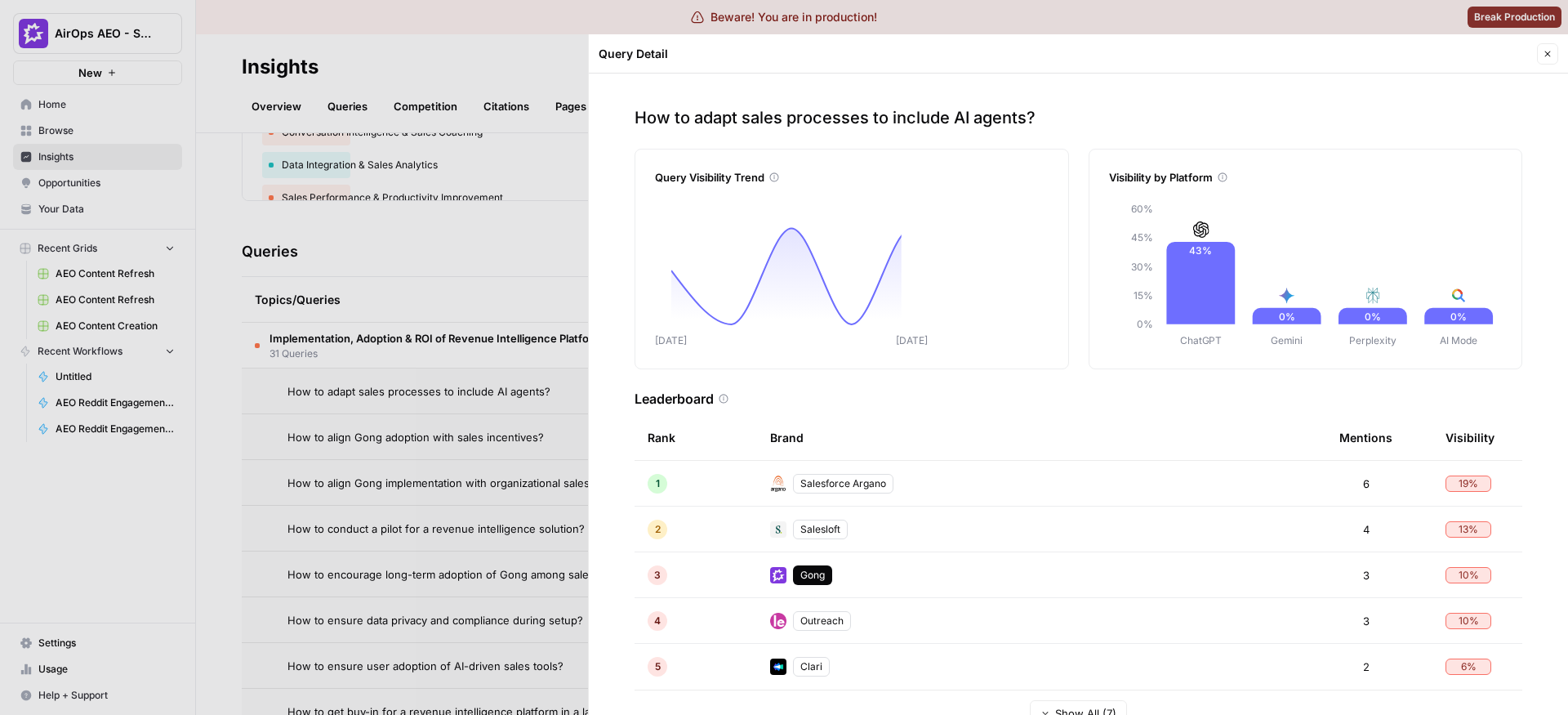
click at [431, 517] on div at bounding box center [784, 357] width 1568 height 715
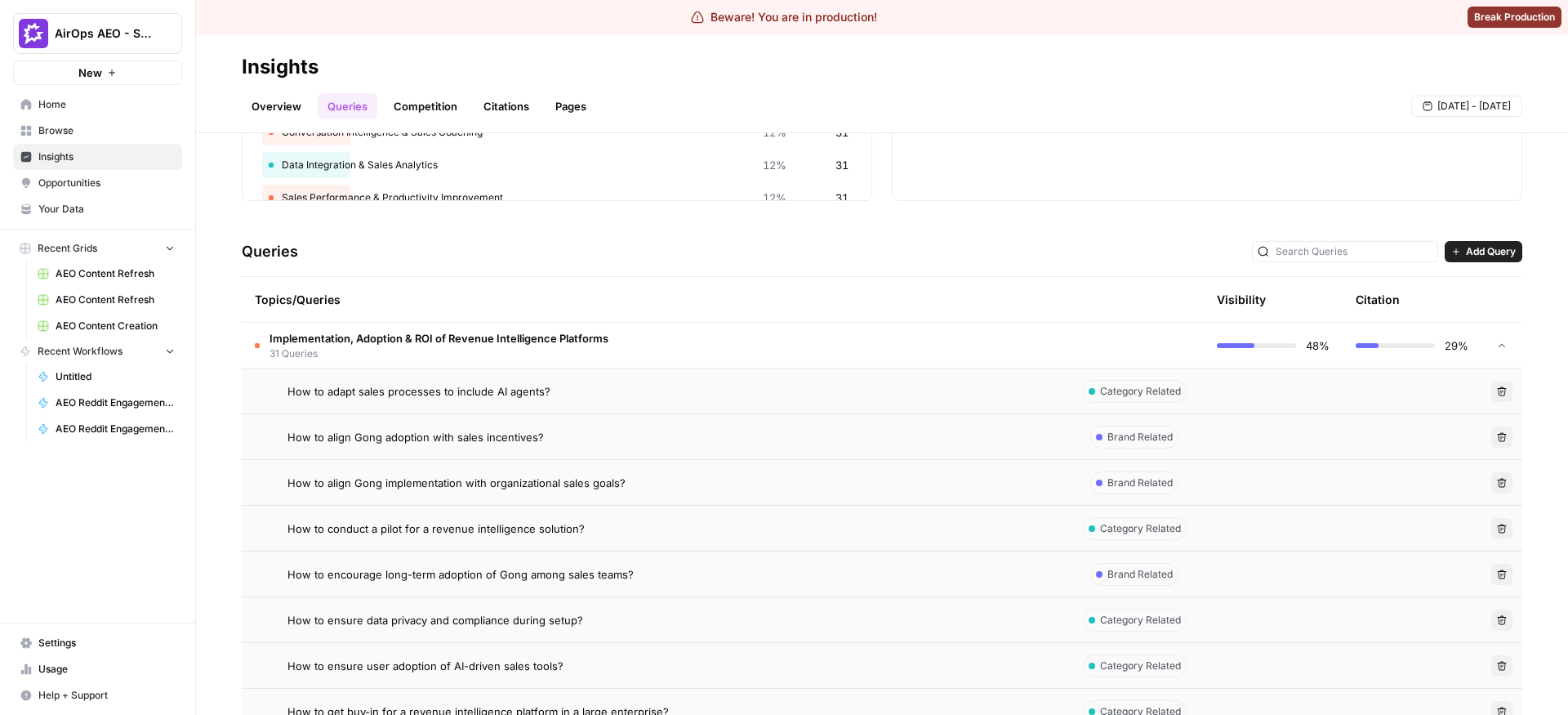
click at [872, 403] on td "How to adapt sales processes to include AI agents?" at bounding box center [654, 390] width 823 height 45
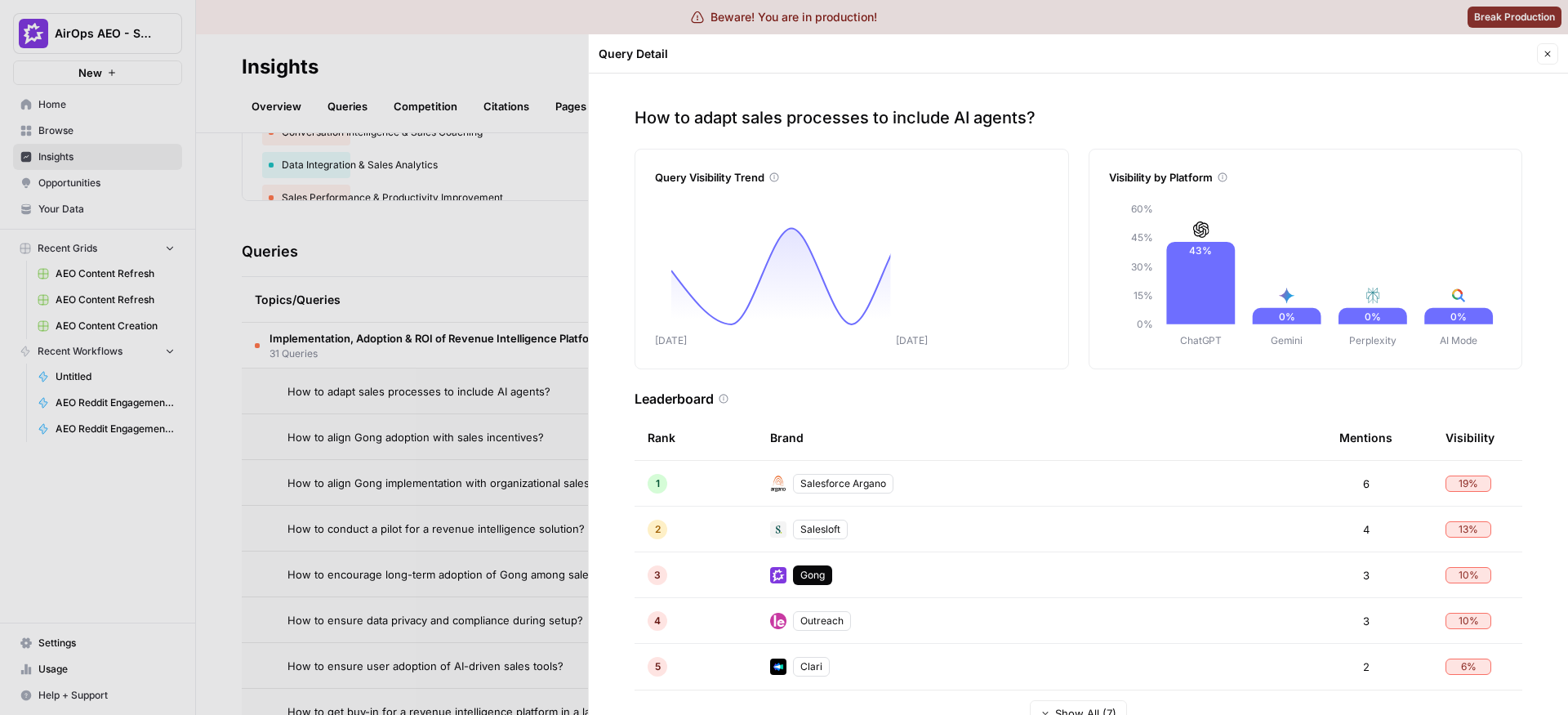
click at [461, 428] on div at bounding box center [784, 357] width 1568 height 715
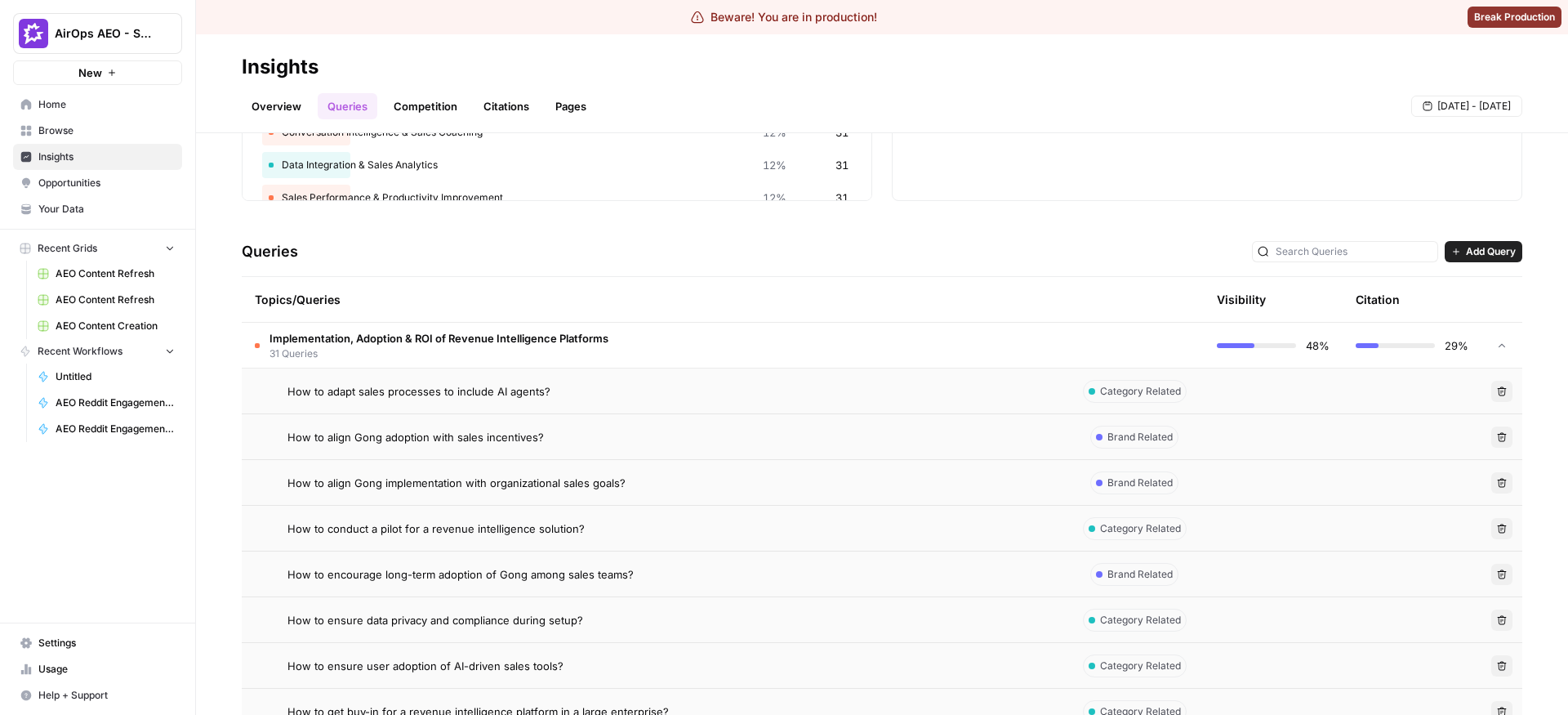
click at [831, 429] on div "How to align Gong adoption with sales incentives?" at bounding box center [669, 437] width 764 height 17
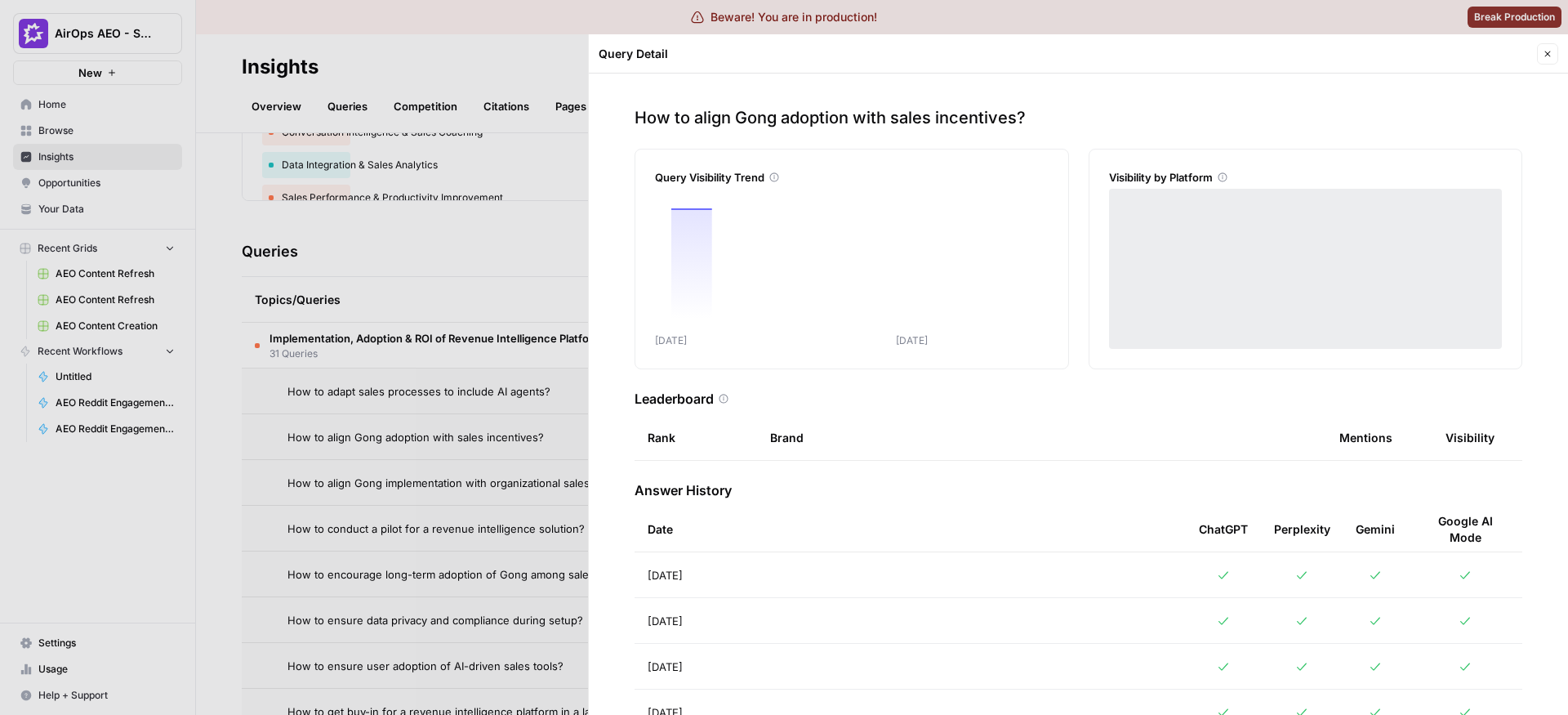
click at [433, 441] on div at bounding box center [784, 357] width 1568 height 715
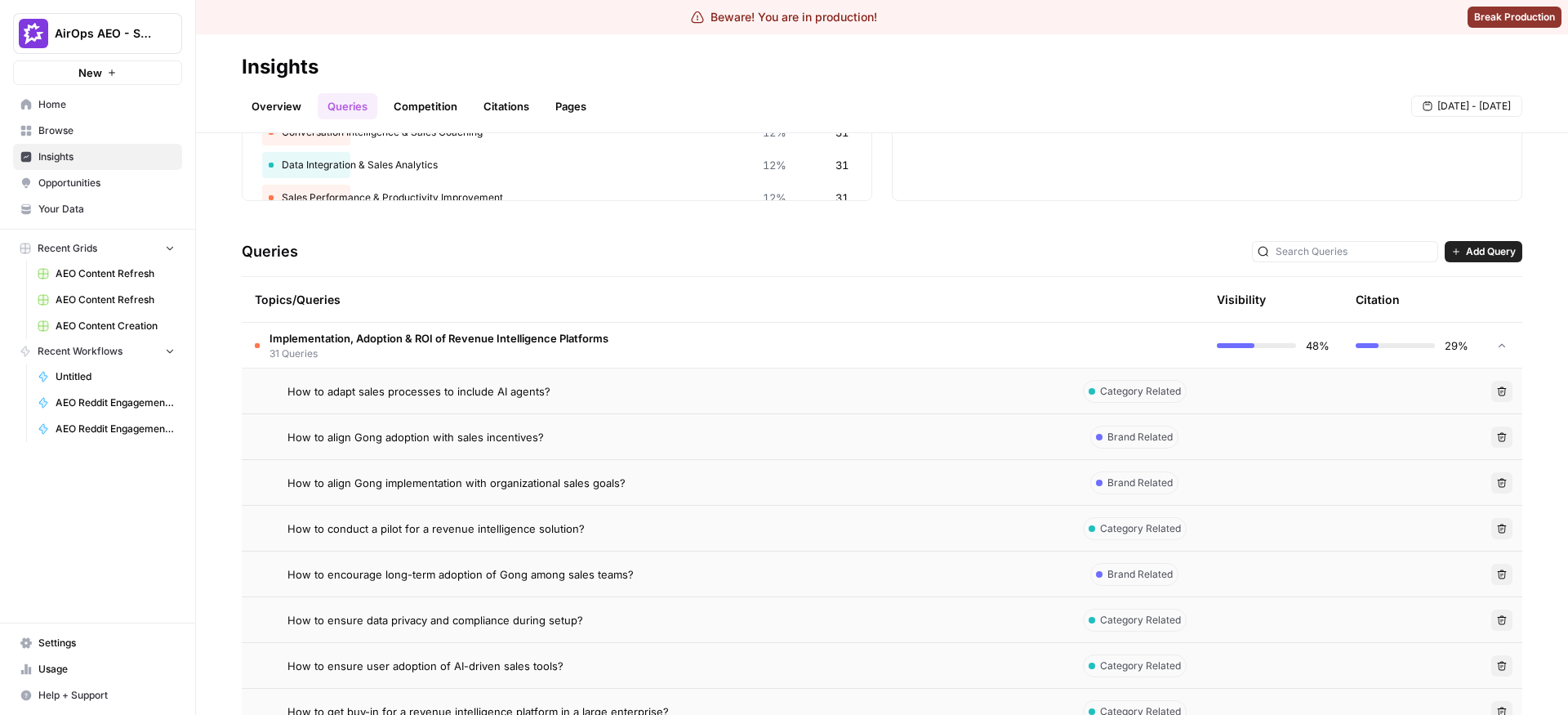
click at [770, 389] on div "How to adapt sales processes to include AI agents?" at bounding box center [669, 391] width 764 height 17
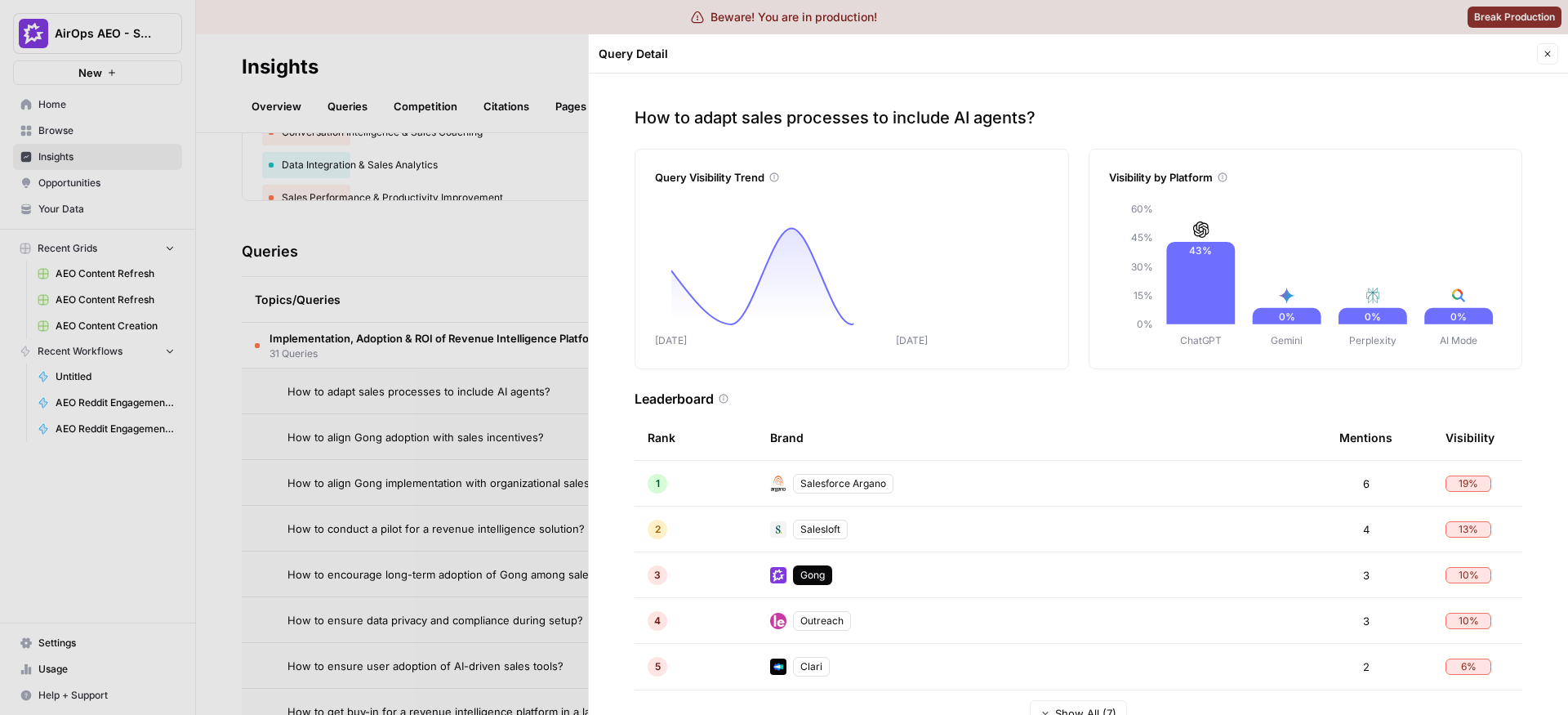
click at [486, 428] on div at bounding box center [784, 357] width 1568 height 715
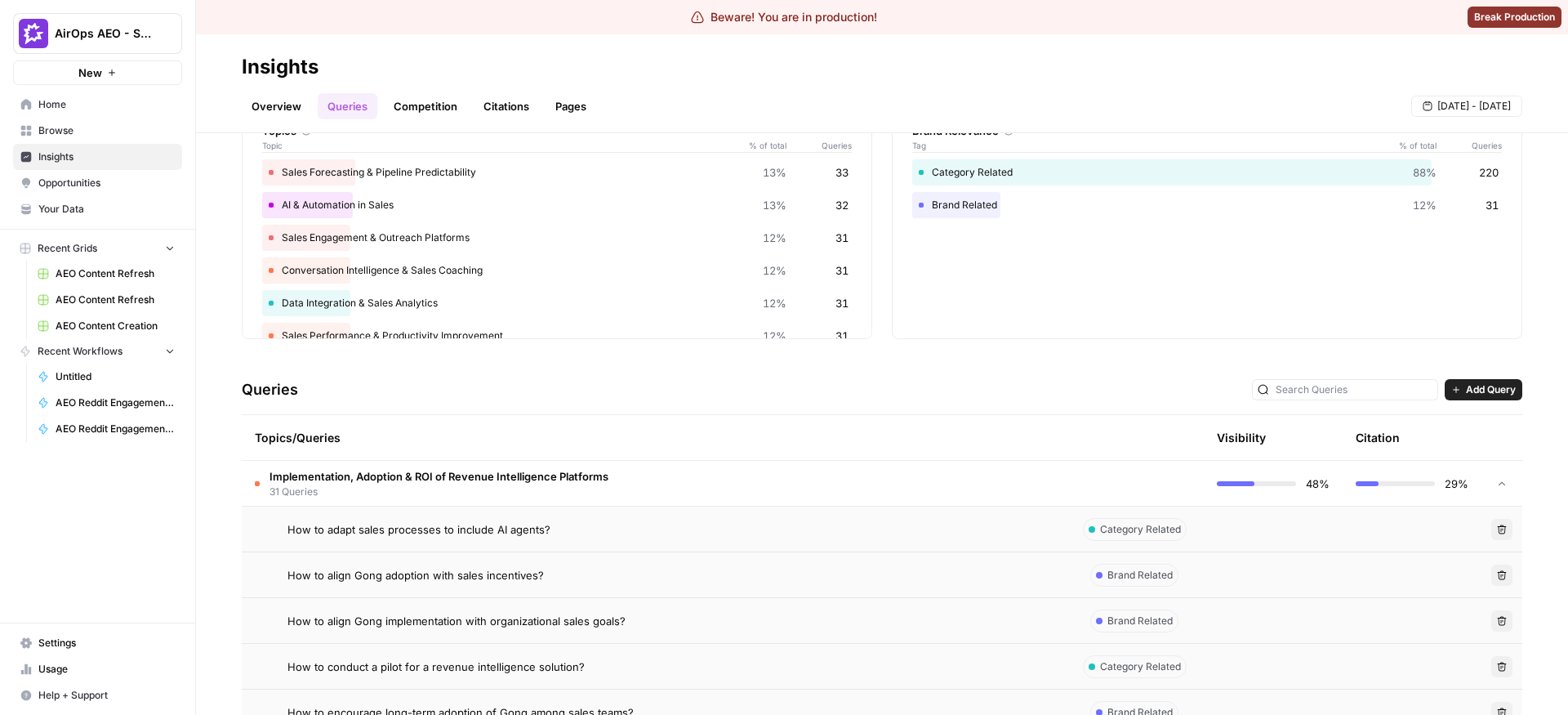
scroll to position [69, 0]
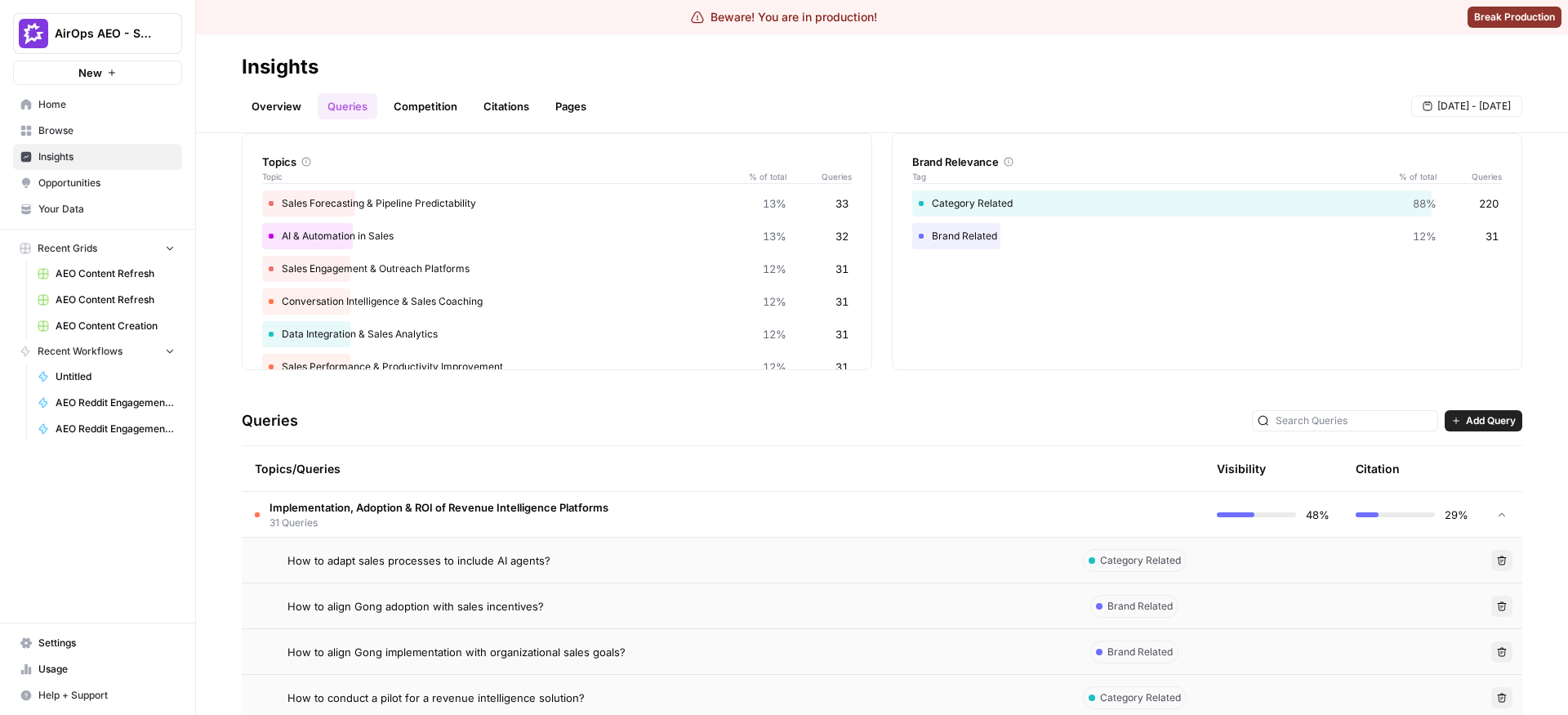
click at [667, 506] on td "Implementation, Adoption & ROI of Revenue Intelligence Platforms 31 Queries" at bounding box center [654, 514] width 823 height 45
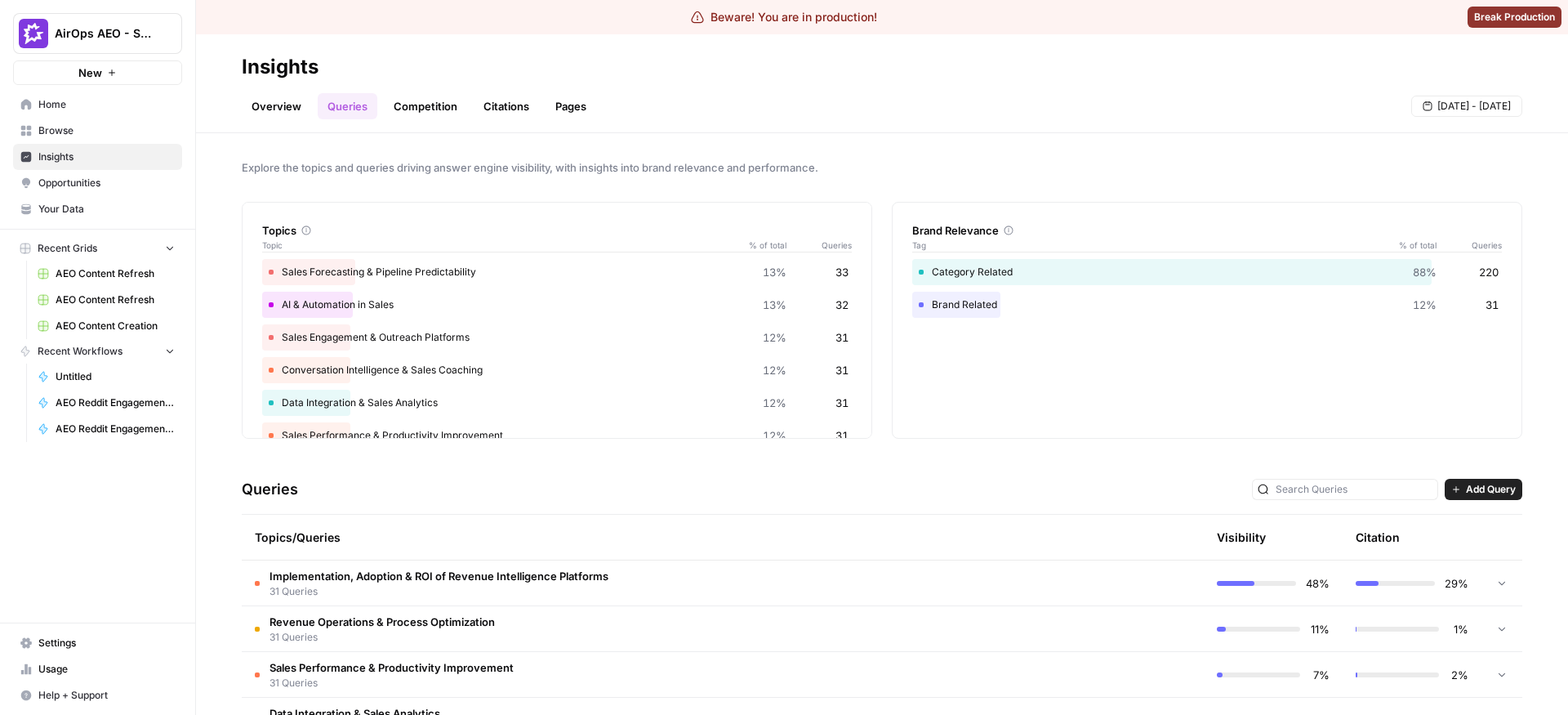
scroll to position [96, 0]
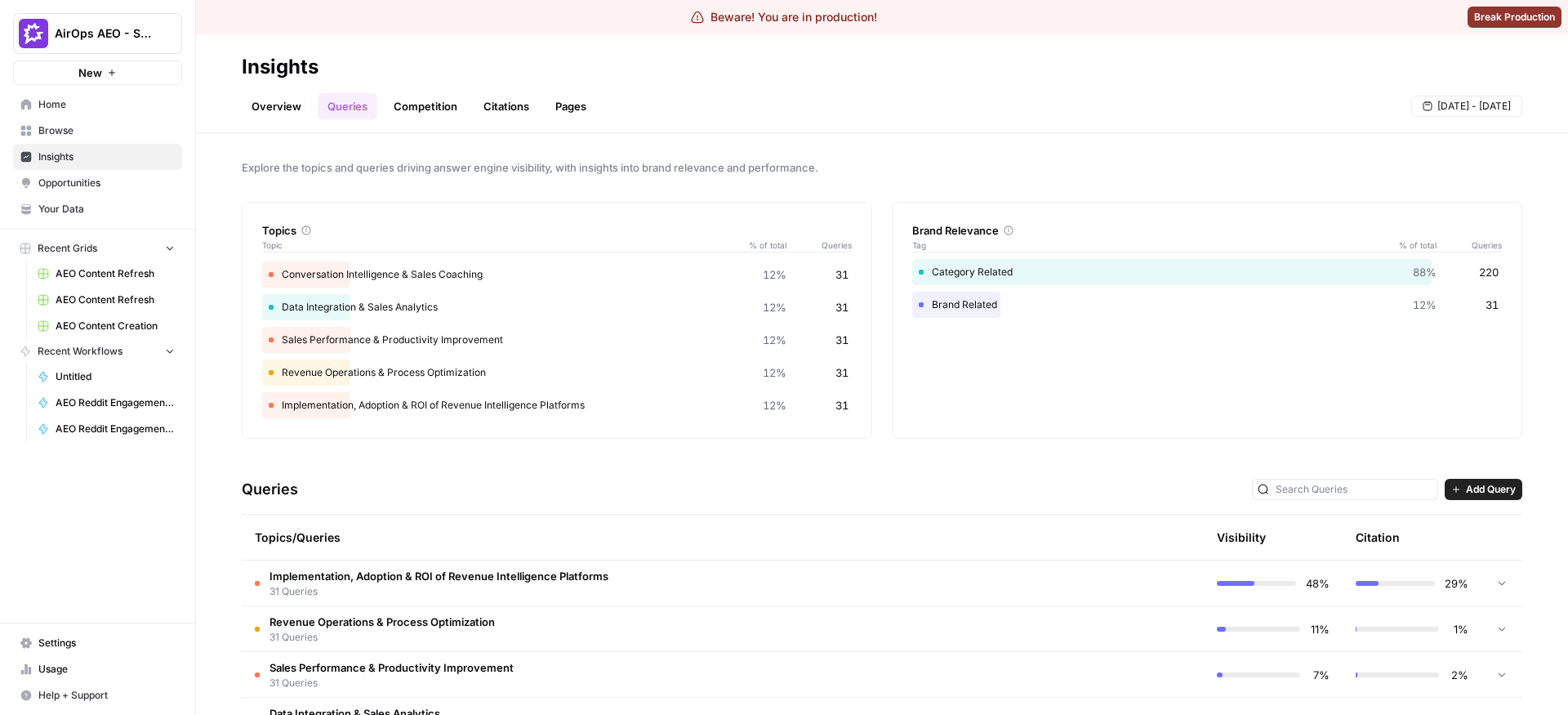
click at [414, 121] on header "Insights Overview Queries Competition Citations Pages [DATE] - [DATE]" at bounding box center [881, 83] width 1371 height 99
click at [415, 112] on link "Competition" at bounding box center [426, 106] width 83 height 26
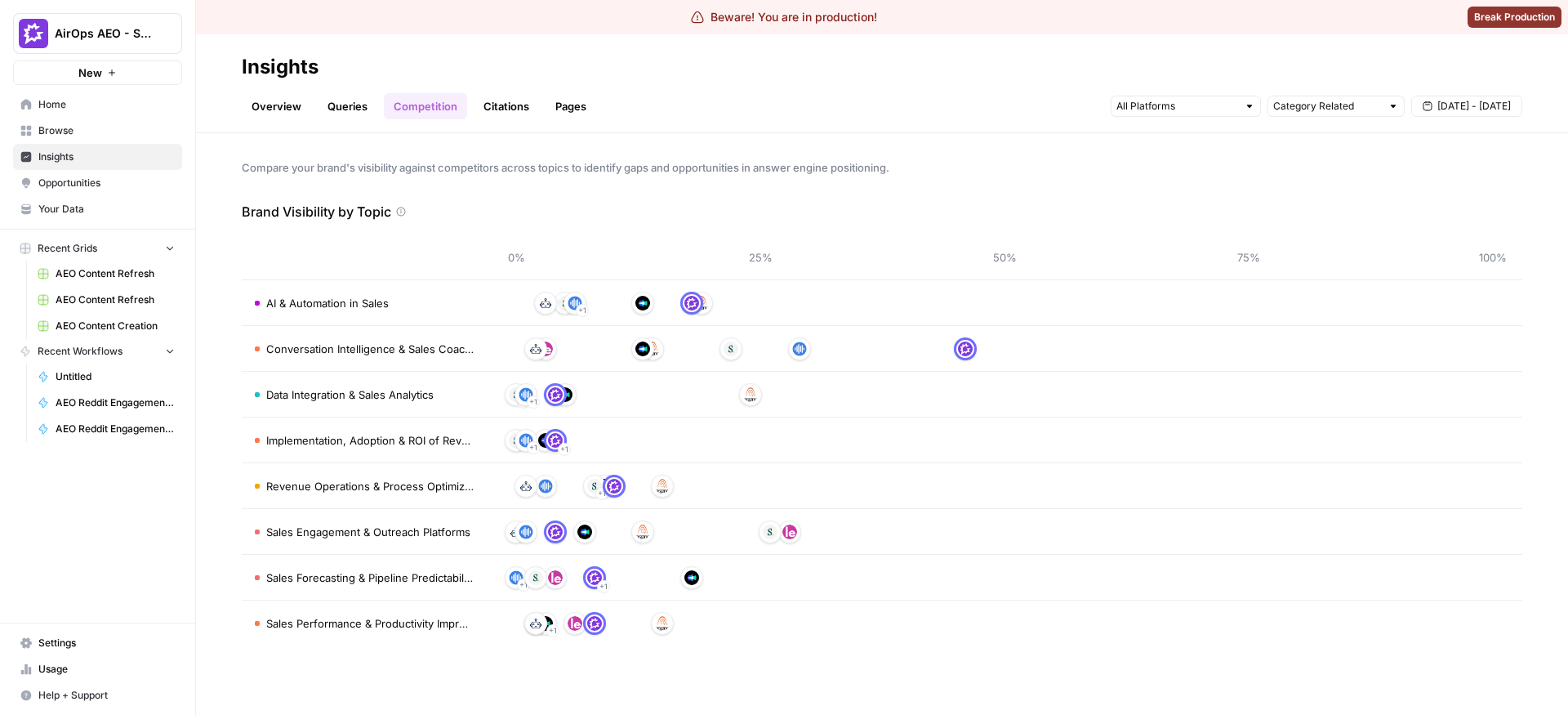
click at [482, 100] on link "Citations" at bounding box center [506, 106] width 65 height 26
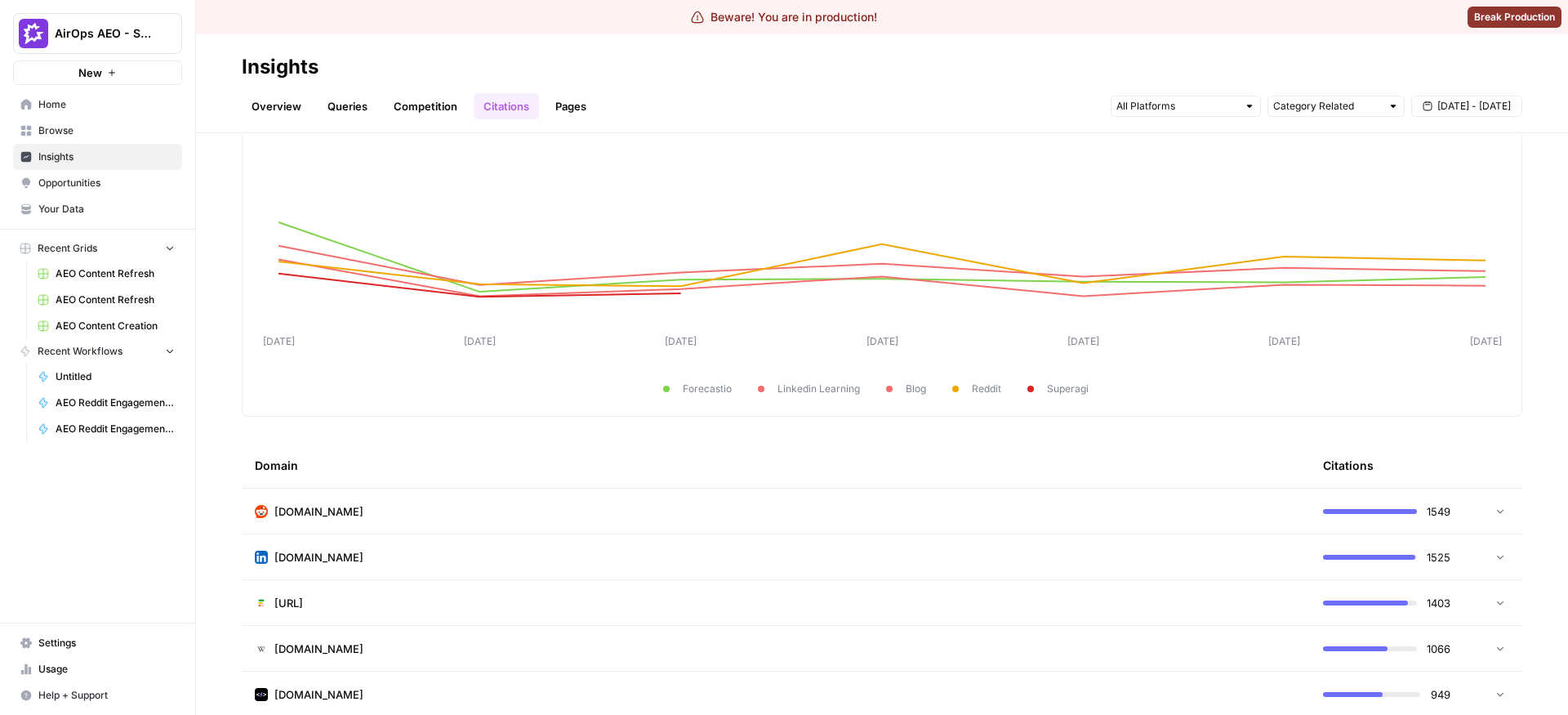
scroll to position [91, 0]
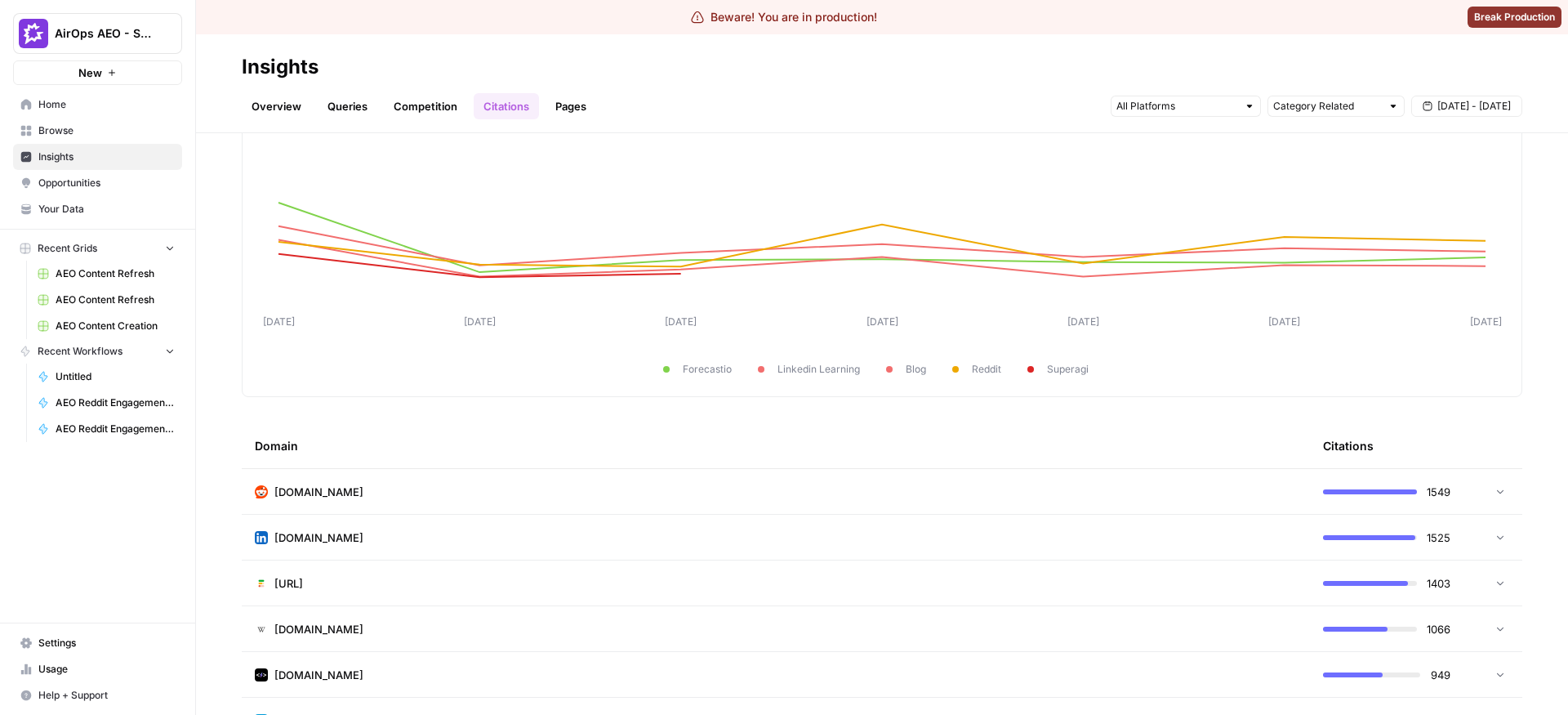
click at [365, 113] on link "Queries" at bounding box center [348, 106] width 59 height 26
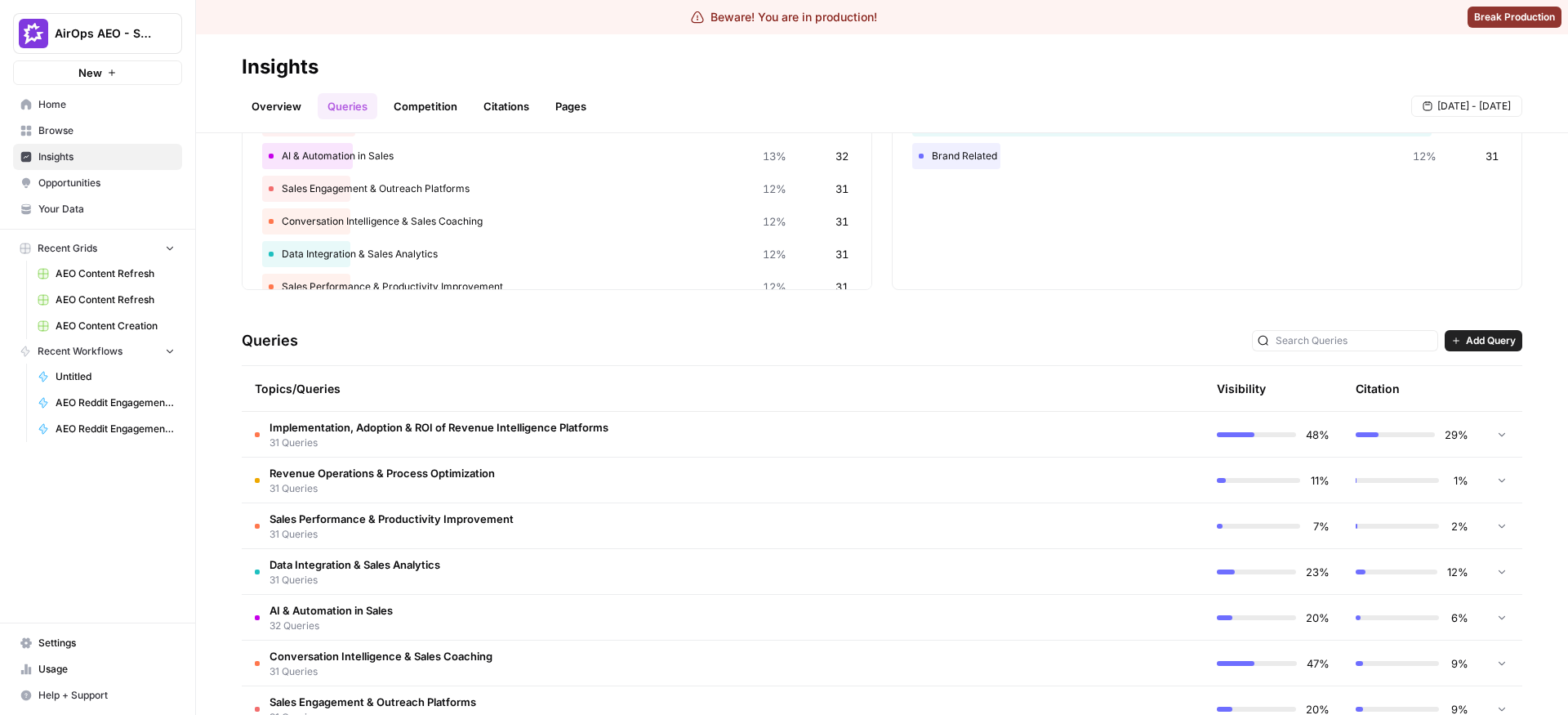
scroll to position [163, 0]
